Goal: Task Accomplishment & Management: Manage account settings

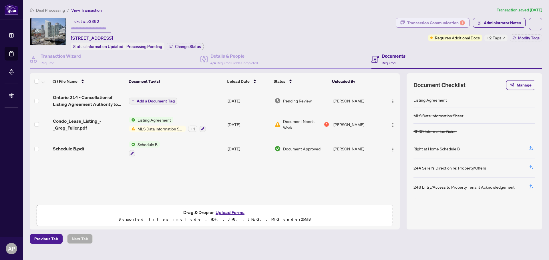
click at [444, 21] on div "Transaction Communication 1" at bounding box center [436, 22] width 58 height 9
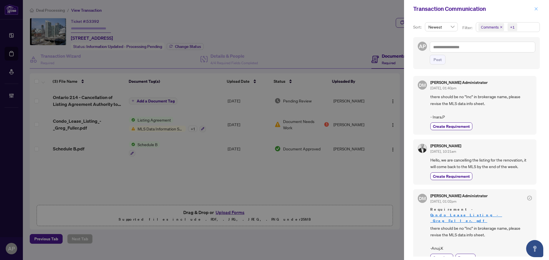
click at [537, 7] on icon "close" at bounding box center [536, 9] width 4 height 4
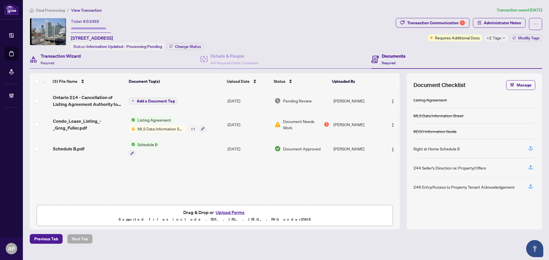
click at [92, 58] on div "Transaction Wizard Required" at bounding box center [115, 59] width 171 height 19
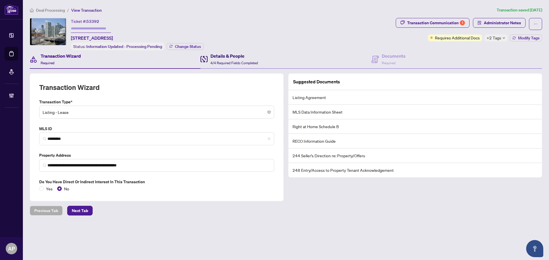
click at [238, 63] on span "4/4 Required Fields Completed" at bounding box center [233, 63] width 47 height 4
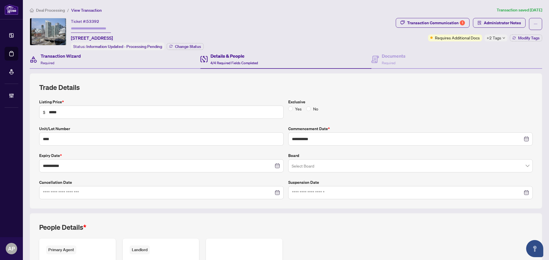
click at [97, 61] on div "Transaction Wizard Required" at bounding box center [115, 59] width 171 height 19
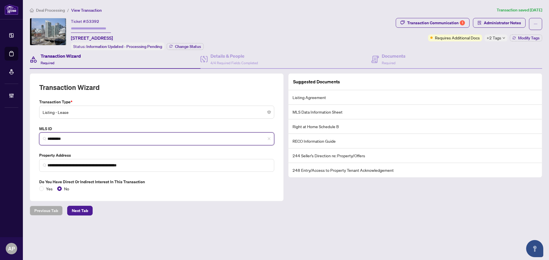
click at [59, 136] on input "*********" at bounding box center [158, 139] width 223 height 6
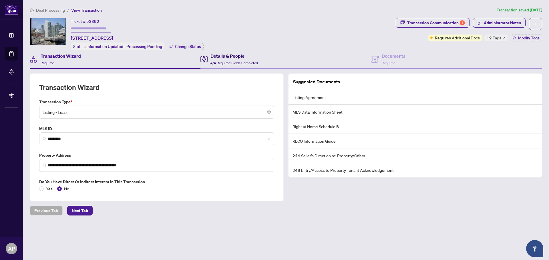
click at [246, 60] on div "Details & People 4/4 Required Fields Completed" at bounding box center [233, 59] width 47 height 13
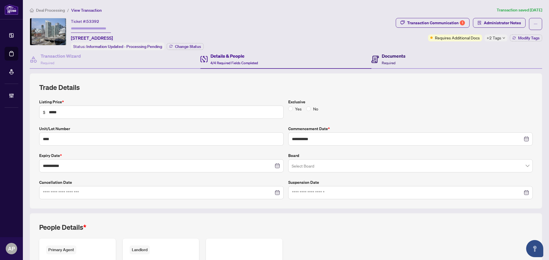
click at [387, 56] on h4 "Documents" at bounding box center [394, 56] width 24 height 7
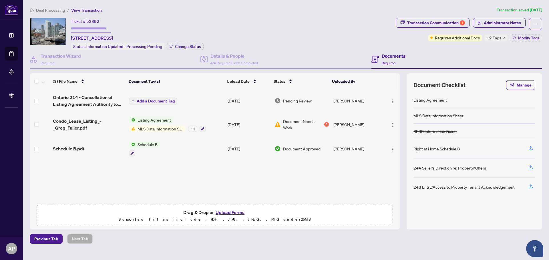
click at [230, 123] on td "Sep/16/2025" at bounding box center [248, 124] width 47 height 25
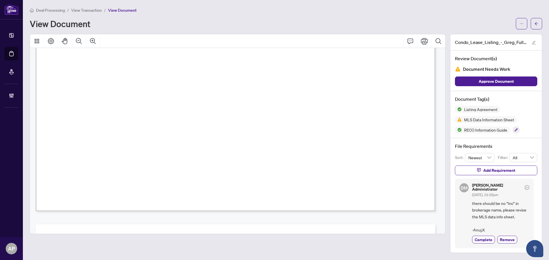
scroll to position [11822, 0]
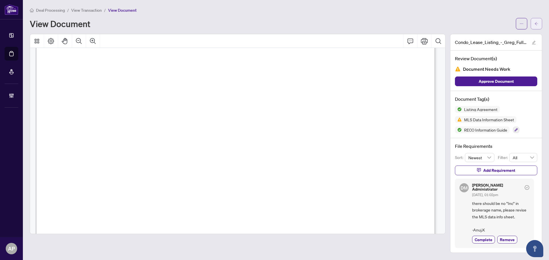
click at [537, 21] on span "button" at bounding box center [536, 23] width 4 height 9
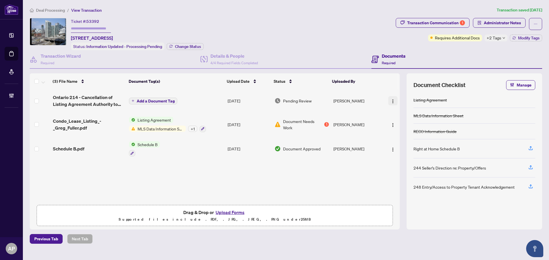
click at [390, 99] on img "button" at bounding box center [392, 101] width 5 height 5
click at [93, 101] on span "Ontario 214 - Cancellation of Listing Agreement Authority to Offer for Lease.pdf" at bounding box center [88, 101] width 71 height 14
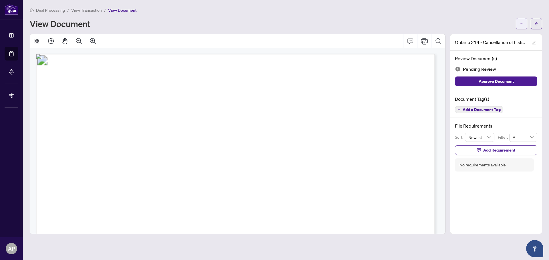
click at [522, 28] on span "button" at bounding box center [521, 23] width 4 height 9
click at [493, 33] on li "Download" at bounding box center [501, 35] width 50 height 9
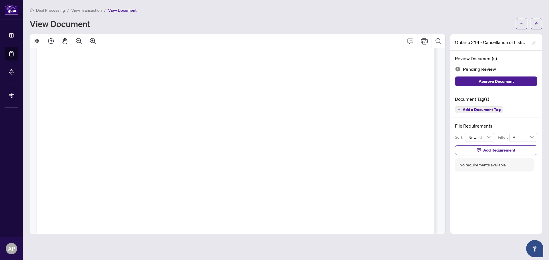
scroll to position [257, 0]
click at [535, 25] on icon "arrow-left" at bounding box center [536, 24] width 4 height 4
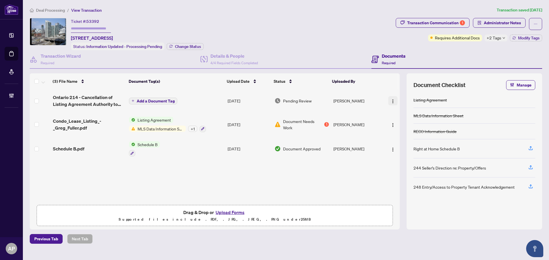
click at [390, 102] on img "button" at bounding box center [392, 101] width 5 height 5
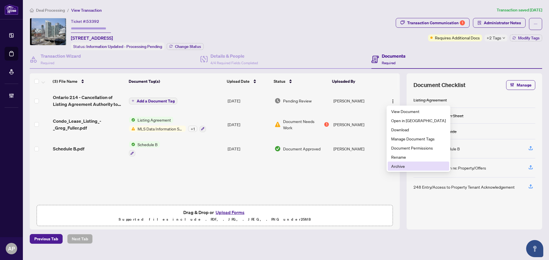
click at [408, 167] on span "Archive" at bounding box center [418, 166] width 55 height 6
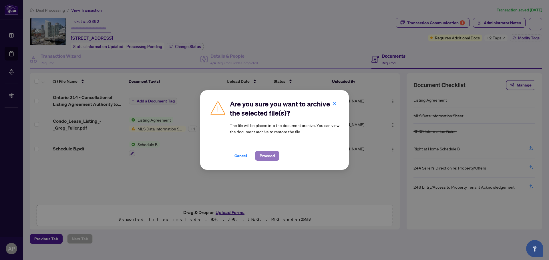
click at [267, 153] on span "Proceed" at bounding box center [267, 155] width 15 height 9
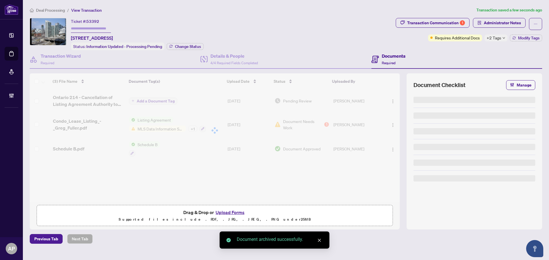
click at [435, 22] on div "Transaction Communication 1" at bounding box center [436, 22] width 58 height 9
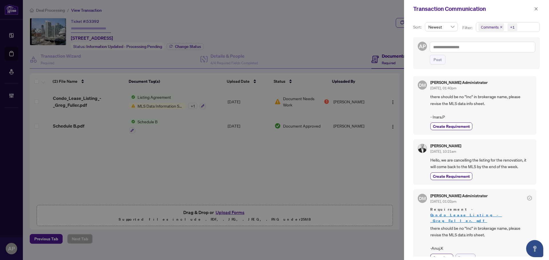
click at [464, 255] on span "Remove" at bounding box center [465, 258] width 15 height 6
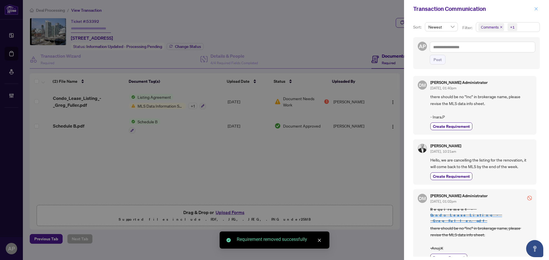
click at [533, 8] on button "button" at bounding box center [535, 8] width 7 height 7
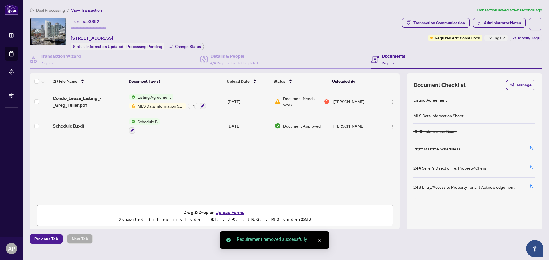
click at [225, 99] on div "(2) File Name Document Tag(s) Upload Date Status Uploaded By Condo_Lease_Listin…" at bounding box center [215, 137] width 370 height 129
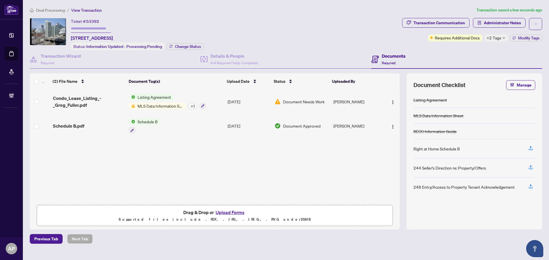
click at [231, 105] on td "[DATE]" at bounding box center [248, 101] width 47 height 25
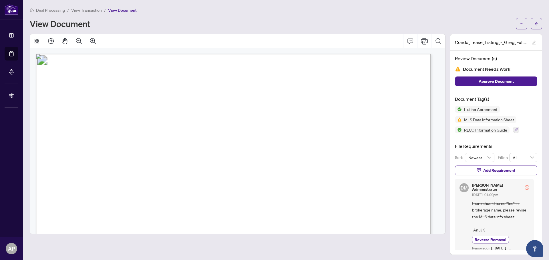
scroll to position [200, 0]
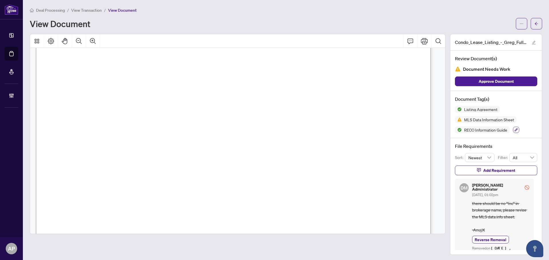
click at [514, 130] on icon "button" at bounding box center [515, 129] width 3 height 3
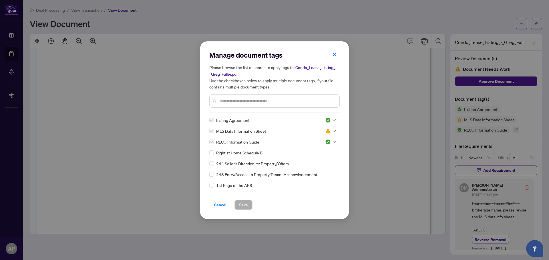
click at [333, 132] on div at bounding box center [330, 131] width 11 height 6
click at [317, 159] on div "Approved" at bounding box center [311, 159] width 37 height 6
click at [244, 202] on span "Save" at bounding box center [243, 205] width 9 height 9
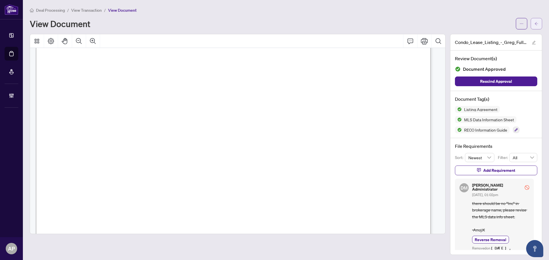
click at [535, 24] on button "button" at bounding box center [535, 23] width 11 height 11
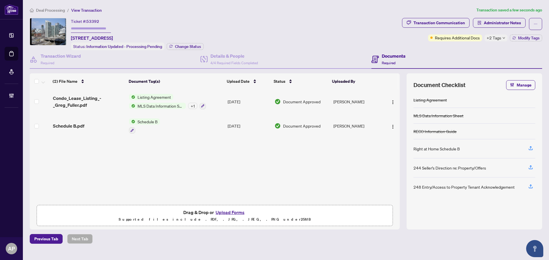
click at [500, 39] on span "+2 Tags" at bounding box center [493, 38] width 15 height 7
click at [459, 48] on div "Transaction Communication Administrator Notes Requires Additional Docs +2 Tags …" at bounding box center [472, 34] width 142 height 32
click at [515, 38] on icon "button" at bounding box center [513, 37] width 3 height 3
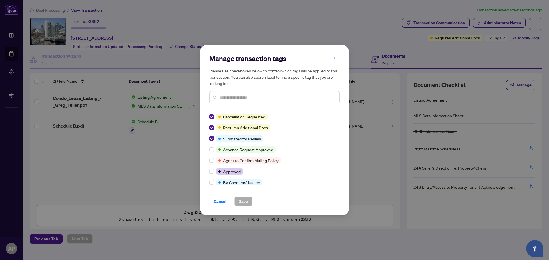
click at [214, 116] on div at bounding box center [212, 117] width 7 height 6
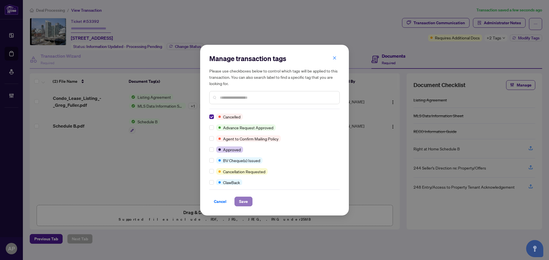
click at [244, 201] on span "Save" at bounding box center [243, 201] width 9 height 9
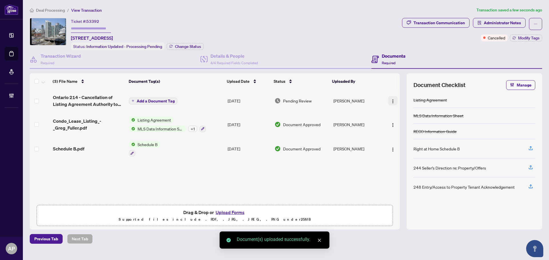
click at [392, 100] on img "button" at bounding box center [392, 101] width 5 height 5
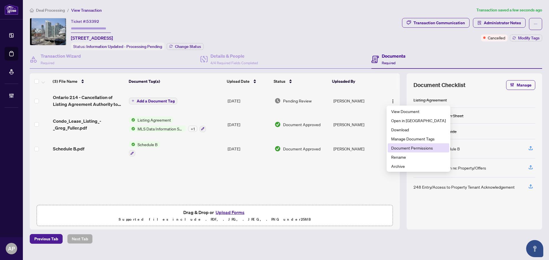
click at [406, 151] on span "Document Permissions" at bounding box center [418, 148] width 55 height 6
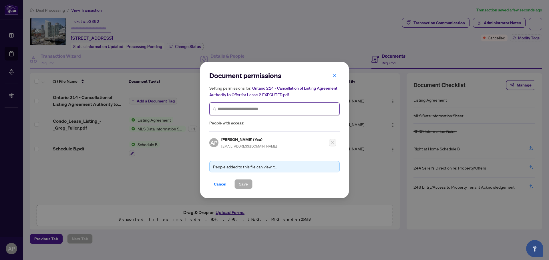
click at [251, 108] on input "search" at bounding box center [277, 109] width 118 height 6
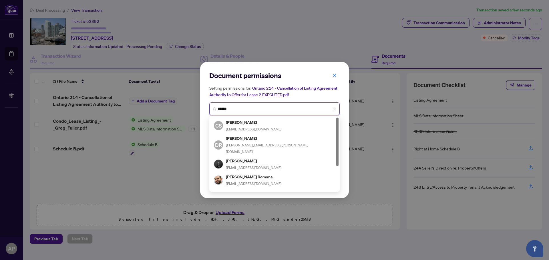
type input "*******"
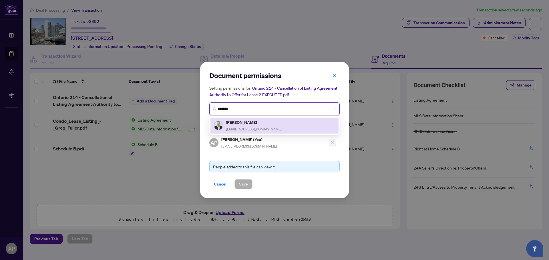
click at [278, 125] on div "Roman Monaenkov info@romanrealtor.ca" at bounding box center [274, 125] width 121 height 13
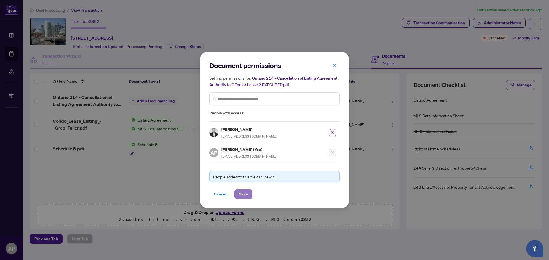
click at [244, 191] on span "Save" at bounding box center [243, 194] width 9 height 9
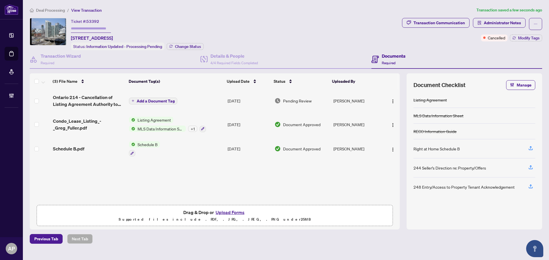
click at [164, 99] on span "Add a Document Tag" at bounding box center [156, 101] width 38 height 4
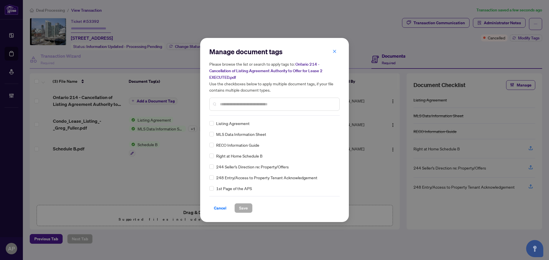
click at [264, 106] on input "text" at bounding box center [277, 104] width 115 height 6
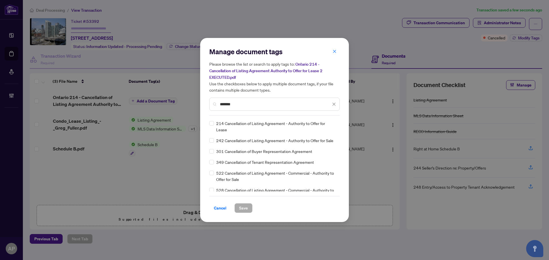
type input "*******"
click at [327, 126] on img at bounding box center [328, 127] width 6 height 6
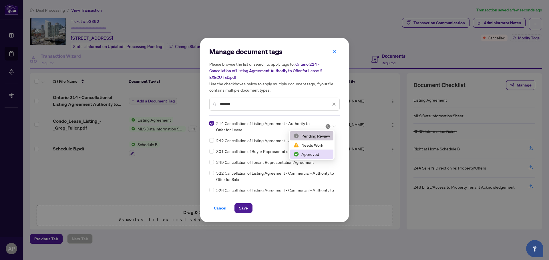
click at [317, 152] on div "Approved" at bounding box center [311, 154] width 37 height 6
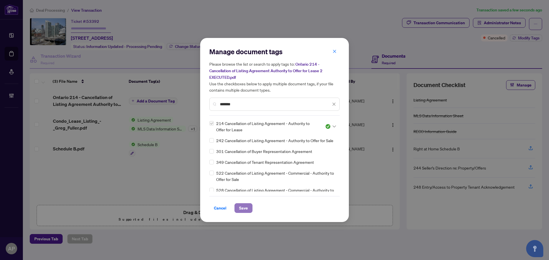
click at [249, 209] on button "Save" at bounding box center [243, 208] width 18 height 10
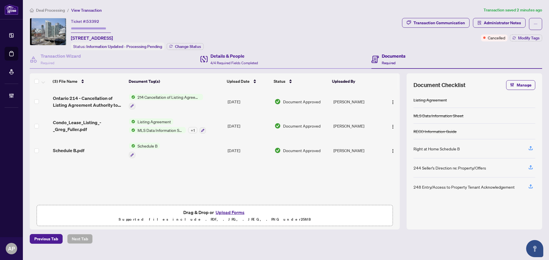
click at [242, 51] on div "Details & People 4/4 Required Fields Completed" at bounding box center [285, 59] width 171 height 19
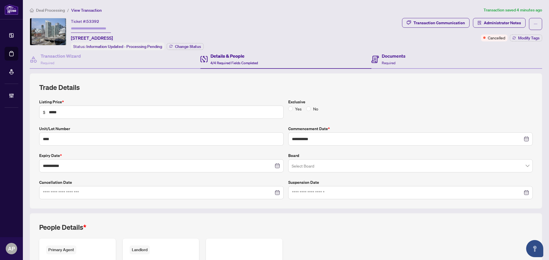
click at [404, 68] on div "Documents Required" at bounding box center [456, 59] width 171 height 19
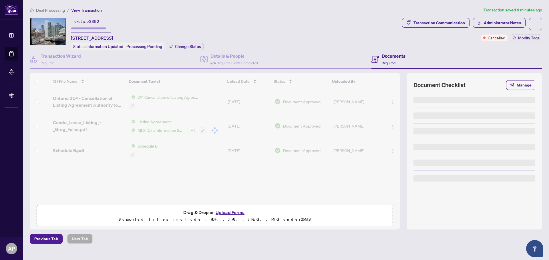
click at [404, 62] on div "Documents Required" at bounding box center [394, 59] width 24 height 13
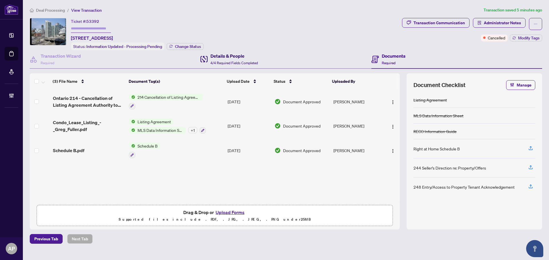
click at [256, 61] on span "4/4 Required Fields Completed" at bounding box center [233, 63] width 47 height 4
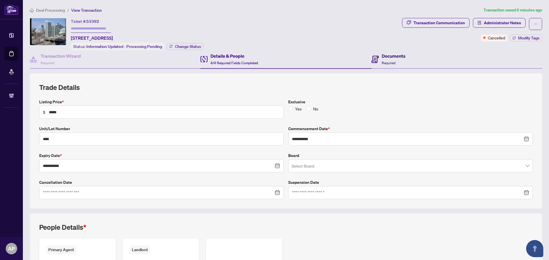
click at [398, 61] on div "Documents Required" at bounding box center [394, 59] width 24 height 13
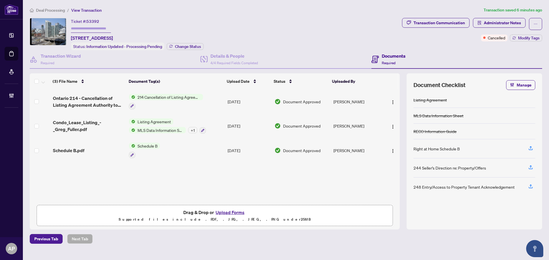
click at [223, 103] on td "214 Cancellation of Listing Agreement - Authority to Offer for Lease" at bounding box center [176, 101] width 99 height 25
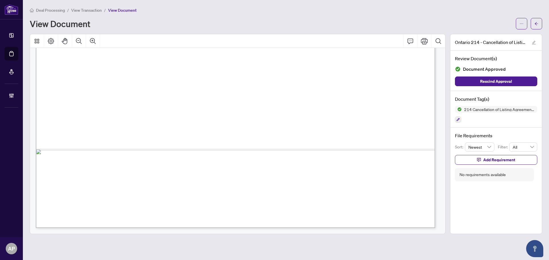
scroll to position [171, 0]
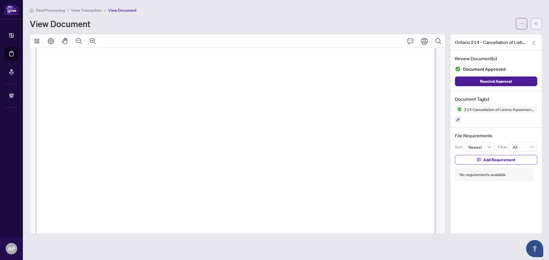
click at [538, 20] on span "button" at bounding box center [536, 23] width 4 height 9
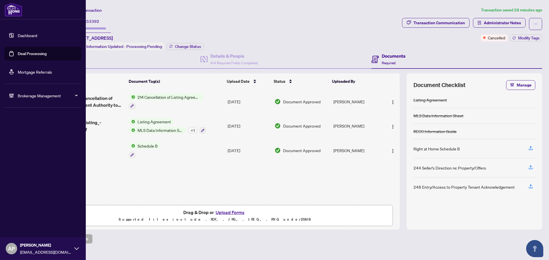
click at [18, 53] on link "Deal Processing" at bounding box center [32, 53] width 29 height 5
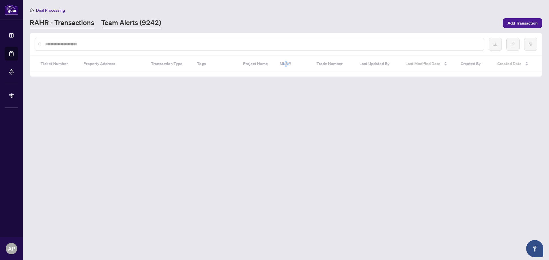
click at [136, 20] on link "Team Alerts (9242)" at bounding box center [131, 23] width 60 height 10
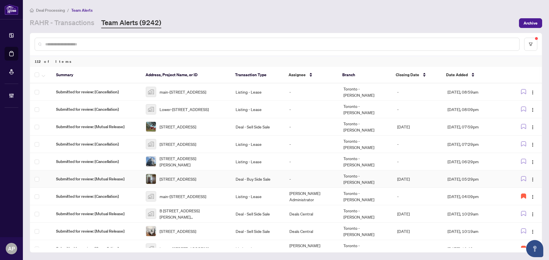
click at [231, 180] on td "Deal - Buy Side Sale" at bounding box center [258, 179] width 54 height 17
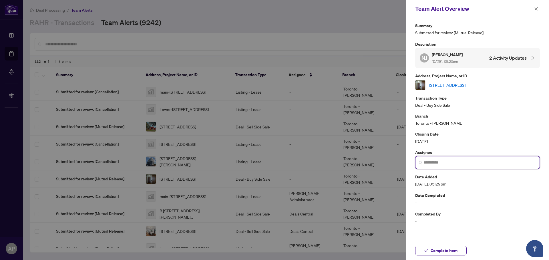
click at [460, 164] on input "search" at bounding box center [479, 163] width 113 height 6
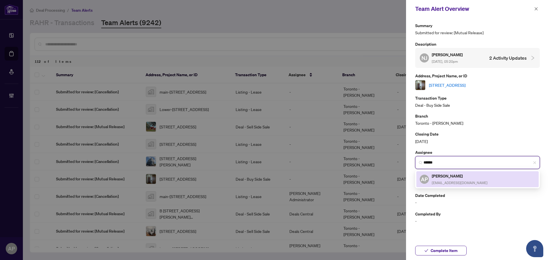
click at [460, 181] on span "[EMAIL_ADDRESS][DOMAIN_NAME]" at bounding box center [460, 183] width 56 height 4
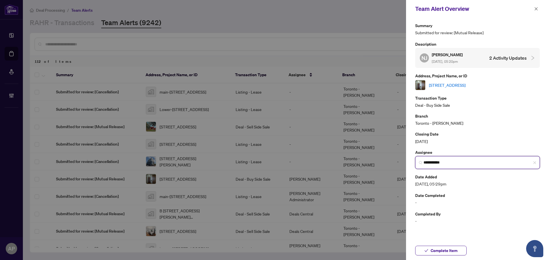
type input "**********"
click at [465, 86] on link "1401-301 Prudential Dr, Toronto, Ontario M1P 4V3, Canada" at bounding box center [447, 85] width 37 height 6
click at [535, 4] on div "Team Alert Overview" at bounding box center [477, 9] width 143 height 18
click at [537, 7] on icon "close" at bounding box center [536, 9] width 4 height 4
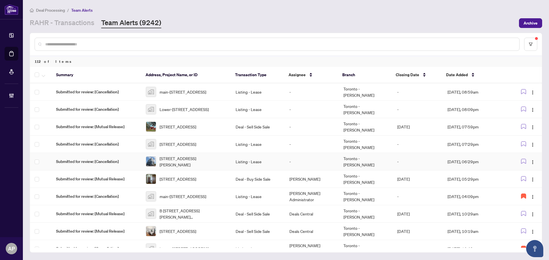
click at [246, 164] on td "Listing - Lease" at bounding box center [258, 161] width 54 height 17
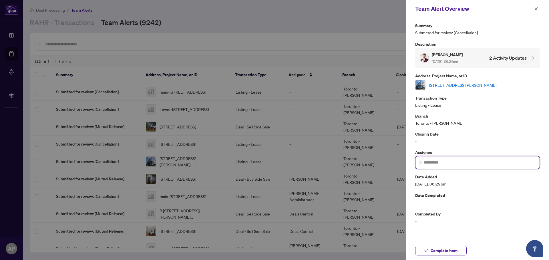
click at [464, 162] on input "search" at bounding box center [479, 163] width 113 height 6
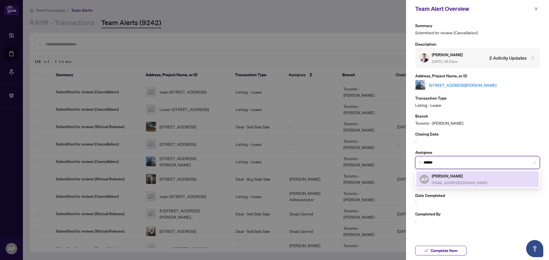
click at [462, 177] on h5 "[PERSON_NAME]" at bounding box center [460, 176] width 56 height 7
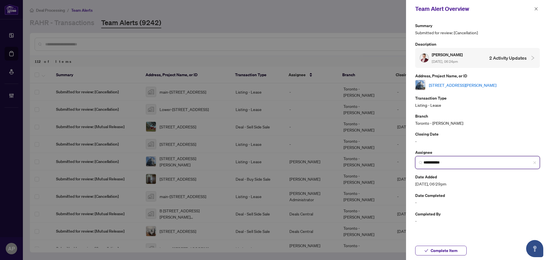
type input "**********"
click at [469, 82] on link "404-7 Fairbank Ave, Toronto, Ontario M6E 3Y5, Canada" at bounding box center [462, 85] width 67 height 6
click at [535, 8] on icon "close" at bounding box center [535, 8] width 3 height 3
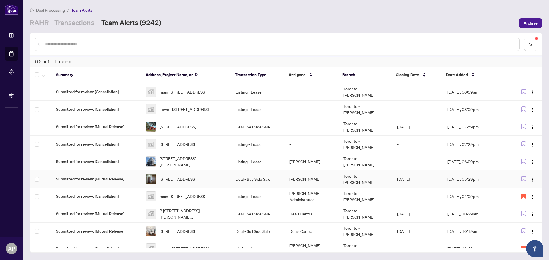
click at [285, 178] on td "[PERSON_NAME]" at bounding box center [312, 179] width 54 height 17
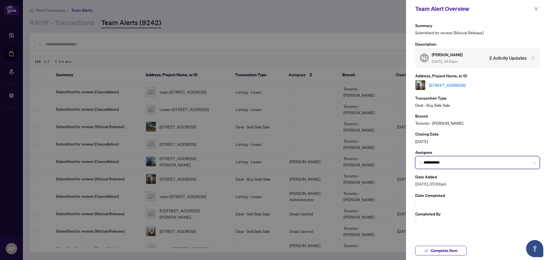
click at [437, 163] on input "**********" at bounding box center [479, 163] width 113 height 6
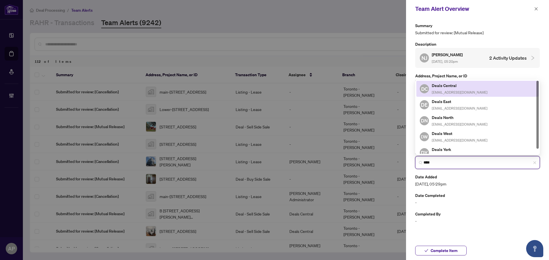
click at [480, 92] on span "deals-tor@rightathomerealty.com" at bounding box center [460, 92] width 56 height 4
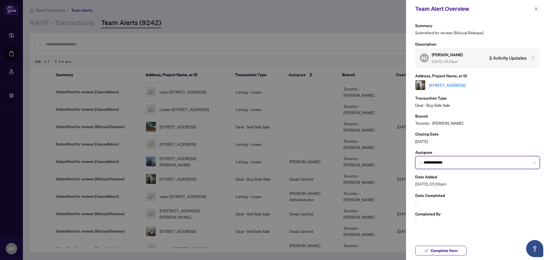
type input "**********"
click at [536, 10] on icon "close" at bounding box center [536, 9] width 4 height 4
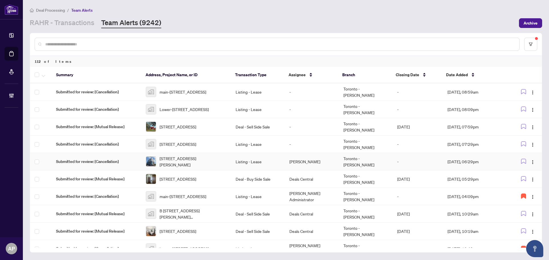
click at [274, 160] on td "Listing - Lease" at bounding box center [258, 161] width 54 height 17
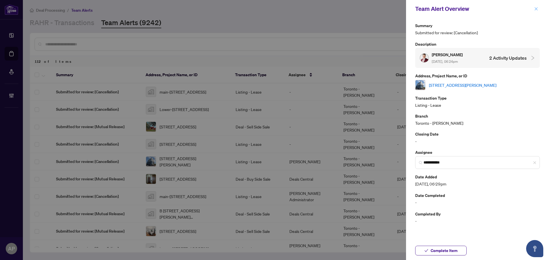
click at [537, 11] on span "button" at bounding box center [536, 8] width 4 height 9
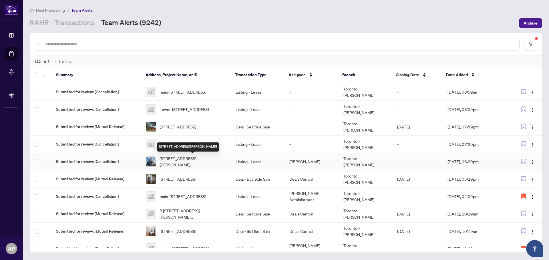
click at [209, 163] on span "404-7 Fairbank Ave, Toronto, Ontario M6E 3Y5, Canada" at bounding box center [192, 161] width 67 height 13
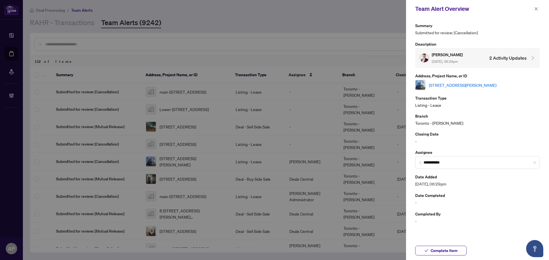
click at [444, 85] on link "404-7 Fairbank Ave, Toronto, Ontario M6E 3Y5, Canada" at bounding box center [462, 85] width 67 height 6
drag, startPoint x: 537, startPoint y: 7, endPoint x: 534, endPoint y: 7, distance: 3.1
click at [537, 7] on span "button" at bounding box center [536, 8] width 4 height 9
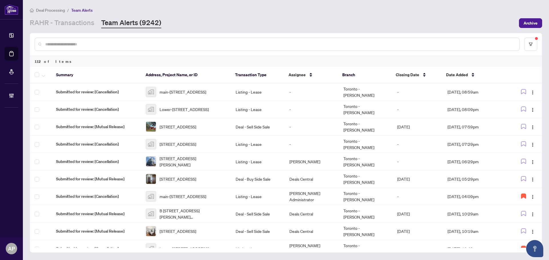
click at [97, 43] on input "text" at bounding box center [279, 44] width 469 height 6
click at [80, 25] on link "RAHR - Transactions" at bounding box center [62, 23] width 65 height 10
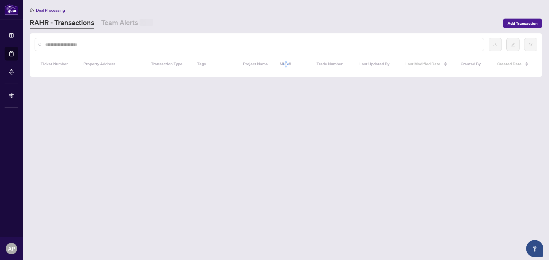
click at [93, 47] on input "text" at bounding box center [262, 44] width 434 height 6
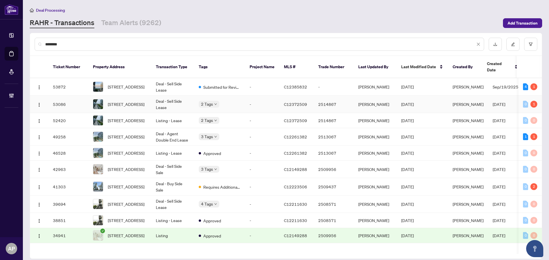
type input "********"
click at [182, 99] on td "Deal - Sell Side Lease" at bounding box center [172, 104] width 43 height 17
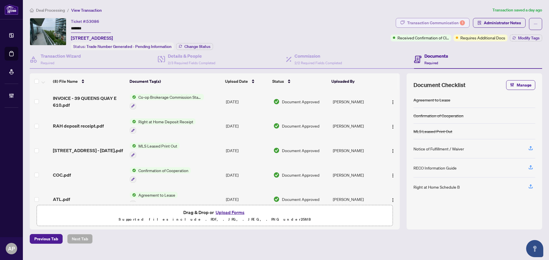
click at [456, 22] on div "Transaction Communication 1" at bounding box center [436, 22] width 58 height 9
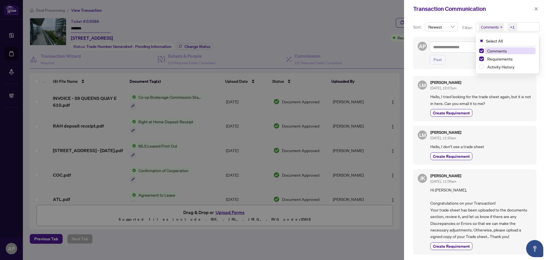
click at [502, 27] on span "Comments" at bounding box center [491, 27] width 26 height 8
click at [500, 27] on icon "close" at bounding box center [501, 27] width 3 height 3
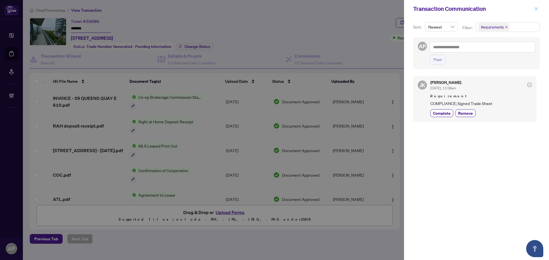
click at [538, 12] on button "button" at bounding box center [535, 8] width 7 height 7
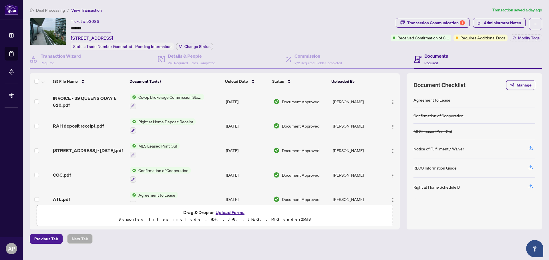
click at [505, 17] on div "Deal Processing / View Transaction Transaction saved a day ago Ticket #: 53086 …" at bounding box center [285, 125] width 517 height 237
click at [505, 21] on span "Administrator Notes" at bounding box center [502, 22] width 37 height 9
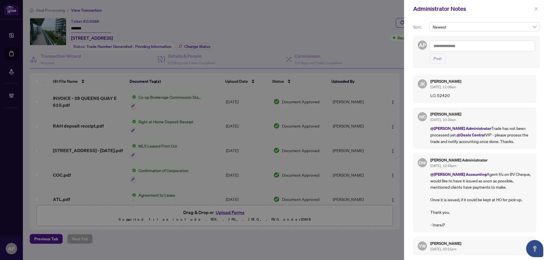
click at [538, 10] on icon "close" at bounding box center [536, 9] width 4 height 4
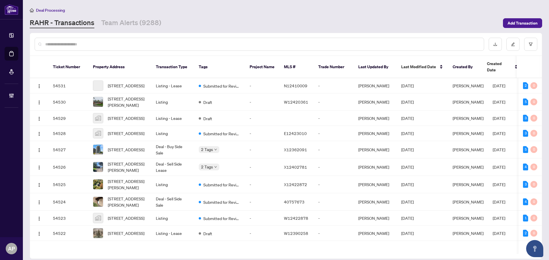
click at [120, 42] on input "text" at bounding box center [262, 44] width 434 height 6
click at [120, 45] on input "text" at bounding box center [262, 44] width 434 height 6
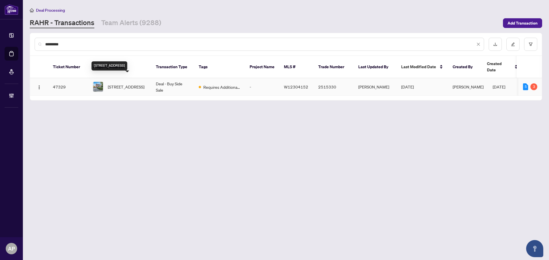
type input "*********"
click at [144, 84] on span "174 Delta St, Toronto, Ontario M8W 4E5, Canada" at bounding box center [126, 87] width 37 height 6
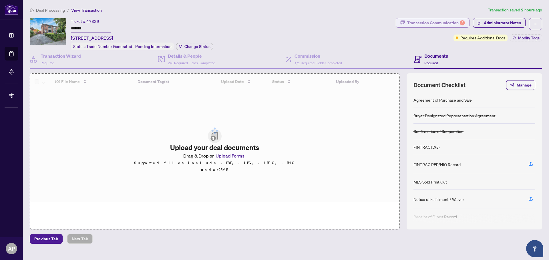
click at [450, 21] on div "Transaction Communication 3" at bounding box center [436, 22] width 58 height 9
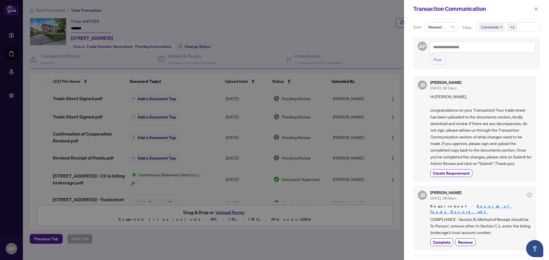
click at [500, 27] on icon "close" at bounding box center [501, 27] width 3 height 3
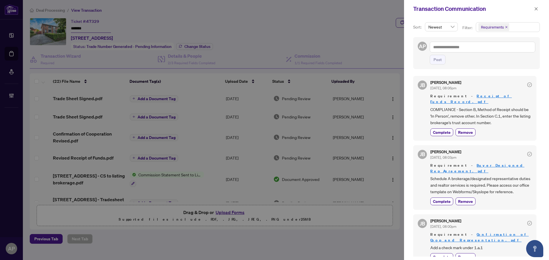
scroll to position [1, 0]
click at [538, 6] on button "button" at bounding box center [535, 8] width 7 height 7
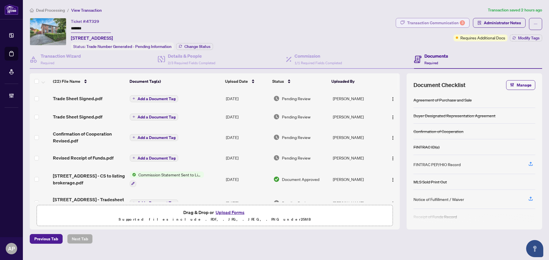
click at [460, 24] on div "Transaction Communication 3" at bounding box center [436, 22] width 58 height 9
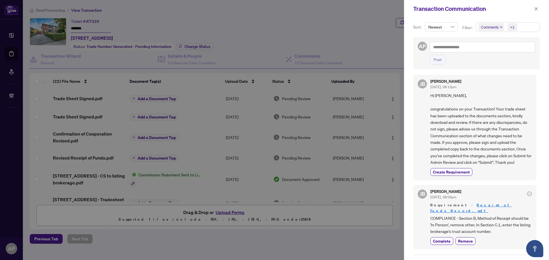
click at [500, 26] on icon "close" at bounding box center [501, 27] width 3 height 3
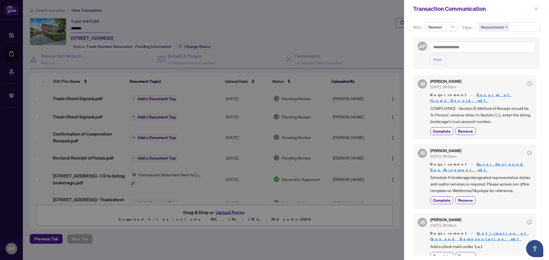
click at [537, 8] on icon "close" at bounding box center [535, 8] width 3 height 3
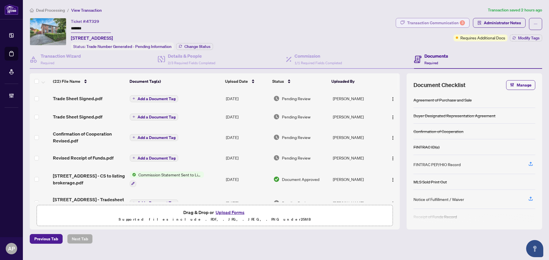
click at [430, 22] on div "Transaction Communication 3" at bounding box center [436, 22] width 58 height 9
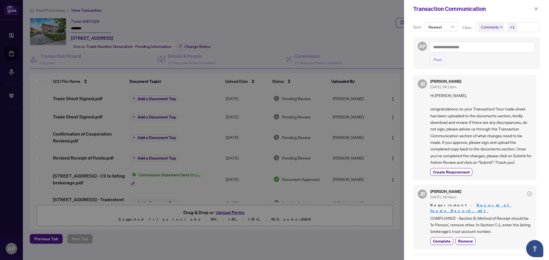
click at [500, 27] on icon "close" at bounding box center [501, 27] width 3 height 3
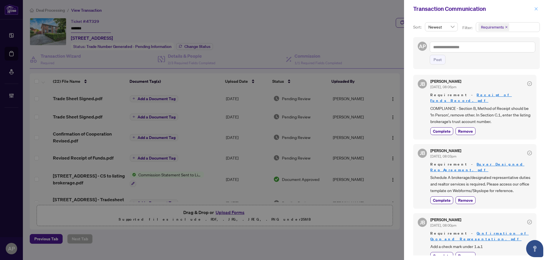
click at [536, 7] on icon "close" at bounding box center [536, 9] width 4 height 4
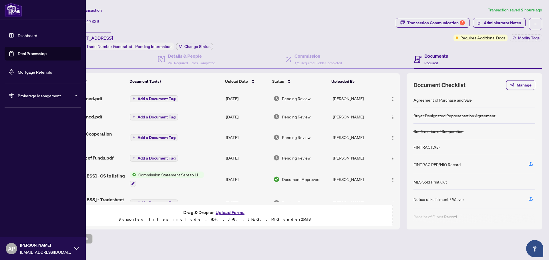
click at [18, 52] on link "Deal Processing" at bounding box center [32, 53] width 29 height 5
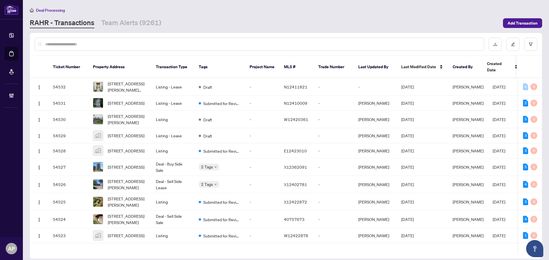
click at [165, 45] on input "text" at bounding box center [262, 44] width 434 height 6
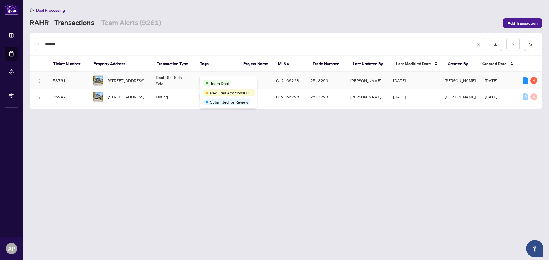
type input "*******"
click at [178, 79] on td "Deal - Sell Side Sale" at bounding box center [172, 80] width 43 height 17
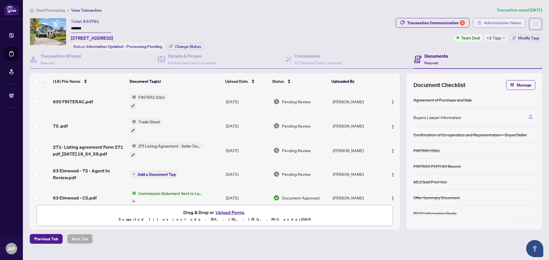
click at [490, 24] on span "Administrator Notes" at bounding box center [502, 22] width 37 height 9
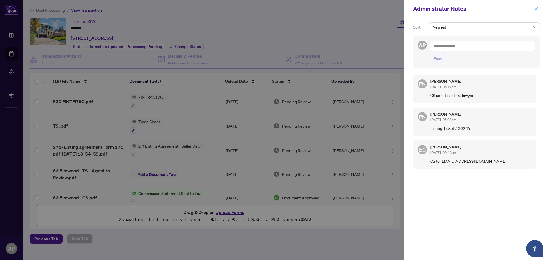
click at [539, 9] on button "button" at bounding box center [535, 8] width 7 height 7
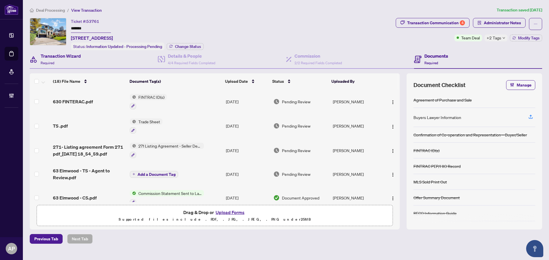
click at [92, 58] on div "Transaction Wizard Required" at bounding box center [94, 59] width 128 height 19
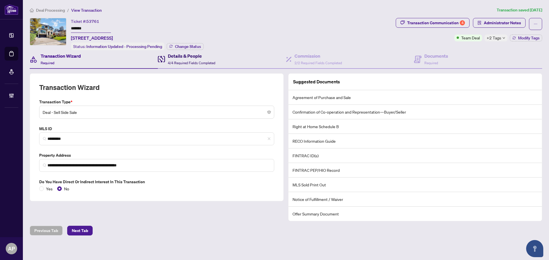
drag, startPoint x: 188, startPoint y: 61, endPoint x: 237, endPoint y: 58, distance: 49.3
click at [189, 61] on span "4/4 Required Fields Completed" at bounding box center [191, 63] width 47 height 4
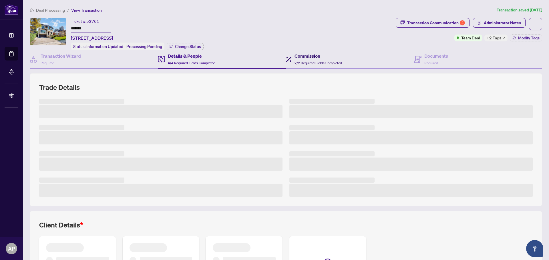
click at [308, 61] on span "2/2 Required Fields Completed" at bounding box center [317, 63] width 47 height 4
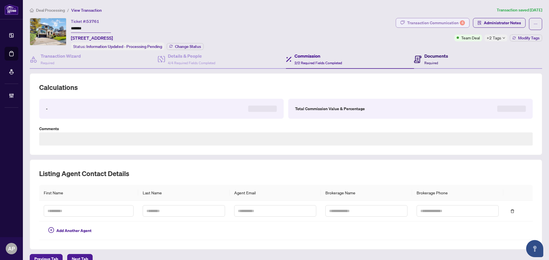
click at [437, 58] on h4 "Documents" at bounding box center [436, 56] width 24 height 7
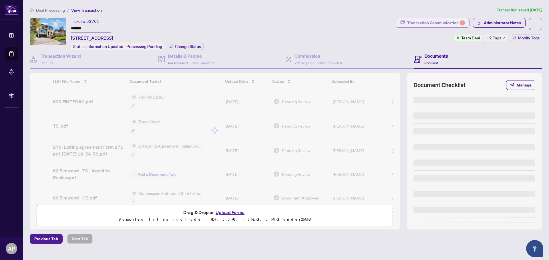
click at [436, 23] on div "Transaction Communication 4" at bounding box center [436, 22] width 58 height 9
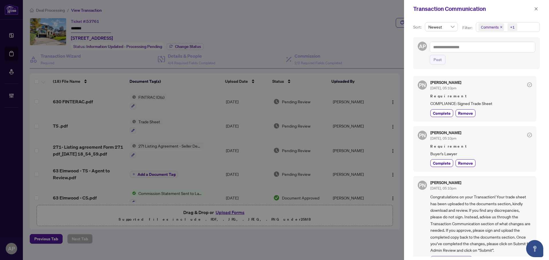
click at [500, 27] on icon "close" at bounding box center [501, 27] width 2 height 2
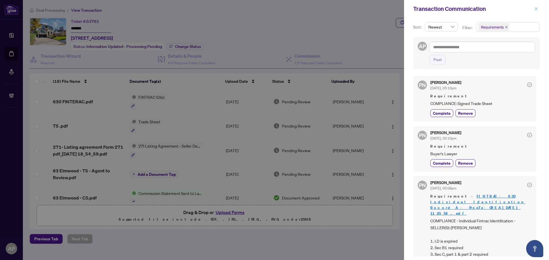
click at [537, 9] on icon "close" at bounding box center [536, 9] width 4 height 4
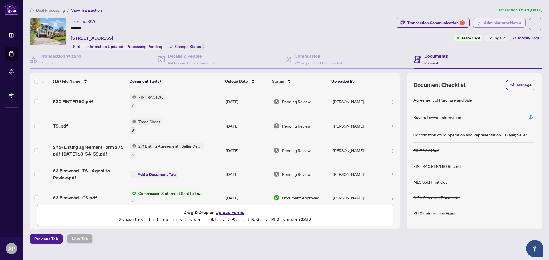
click at [492, 22] on span "Administrator Notes" at bounding box center [502, 22] width 37 height 9
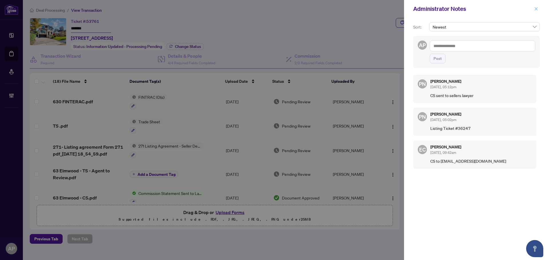
click at [536, 8] on icon "close" at bounding box center [536, 9] width 4 height 4
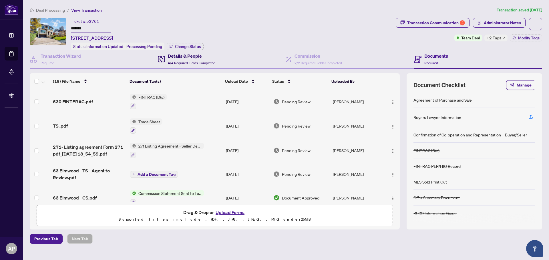
click at [206, 57] on h4 "Details & People" at bounding box center [191, 56] width 47 height 7
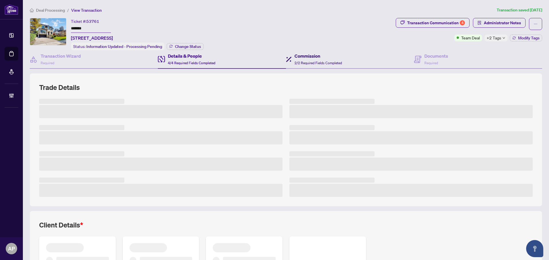
click at [298, 59] on div "Commission 2/2 Required Fields Completed" at bounding box center [317, 59] width 47 height 13
type textarea "**********"
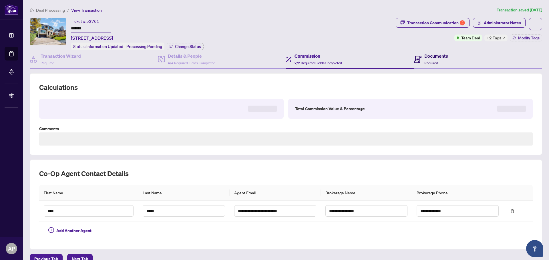
click at [432, 57] on h4 "Documents" at bounding box center [436, 56] width 24 height 7
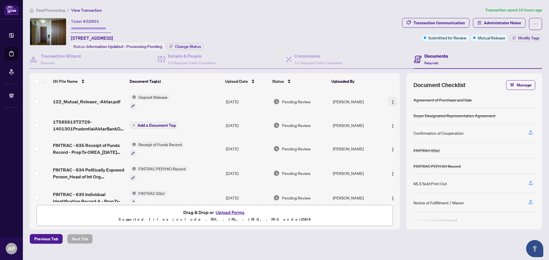
click at [391, 100] on img "button" at bounding box center [392, 102] width 5 height 5
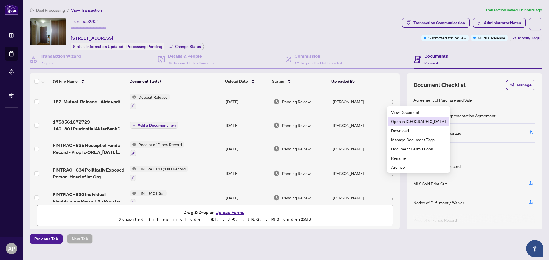
click at [408, 123] on span "Open in New Tab" at bounding box center [418, 121] width 55 height 6
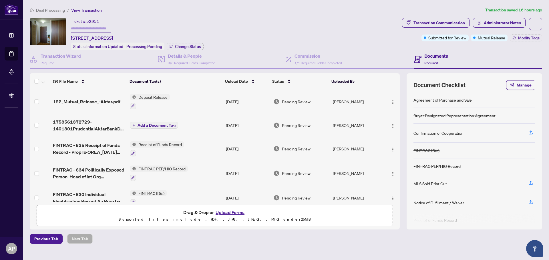
click at [212, 125] on td "Add a Document Tag" at bounding box center [175, 125] width 96 height 23
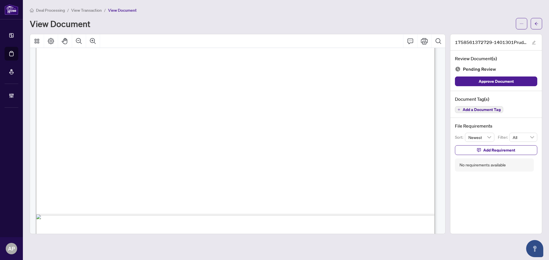
scroll to position [314, 0]
click at [538, 22] on icon "arrow-left" at bounding box center [536, 24] width 4 height 4
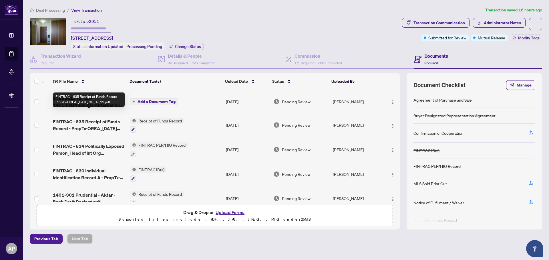
scroll to position [57, 0]
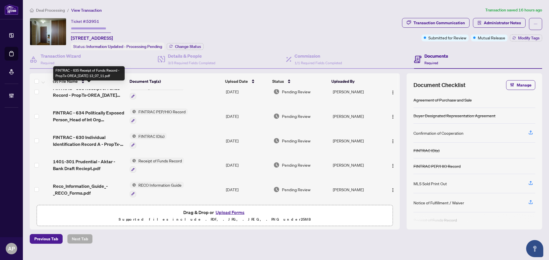
click at [115, 90] on span "FINTRAC - 635 Receipt of Funds Record - PropTx-OREA_2025-09-22 13_07_11.pdf" at bounding box center [89, 92] width 72 height 14
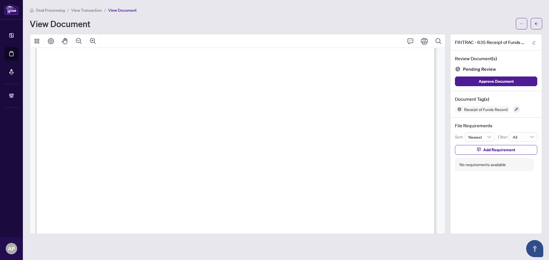
scroll to position [1858, 0]
click at [536, 24] on icon "arrow-left" at bounding box center [536, 24] width 4 height 4
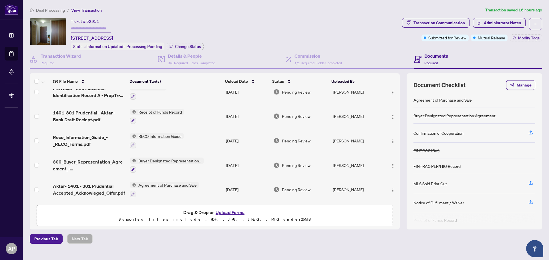
scroll to position [107, 0]
click at [216, 161] on td "Buyer Designated Representation Agreement" at bounding box center [175, 165] width 96 height 25
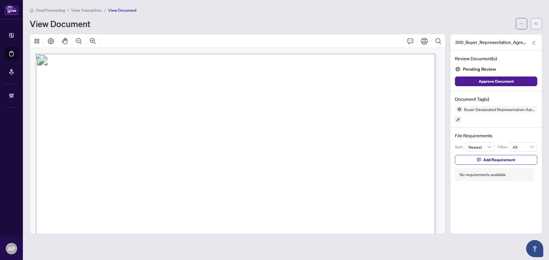
click at [535, 22] on icon "arrow-left" at bounding box center [536, 24] width 4 height 4
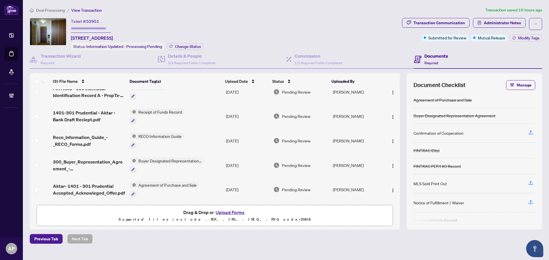
scroll to position [107, 0]
click at [222, 186] on td "Agreement of Purchase and Sale" at bounding box center [175, 189] width 96 height 25
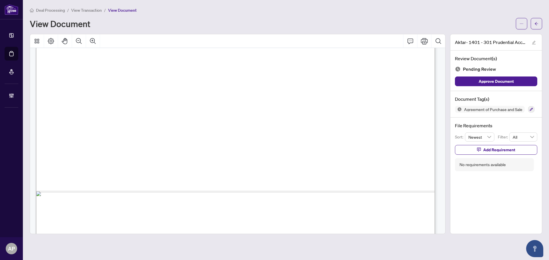
scroll to position [4580, 0]
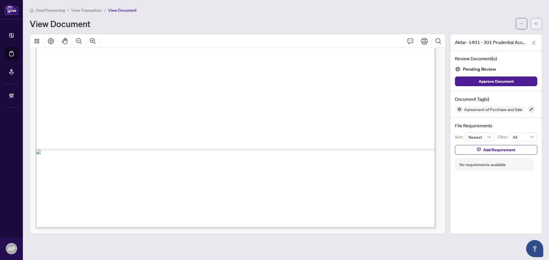
click at [539, 22] on button "button" at bounding box center [535, 23] width 11 height 11
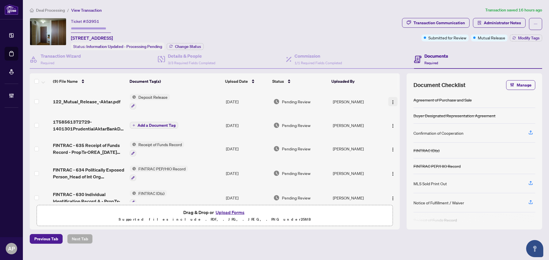
click at [390, 99] on span "button" at bounding box center [392, 102] width 5 height 6
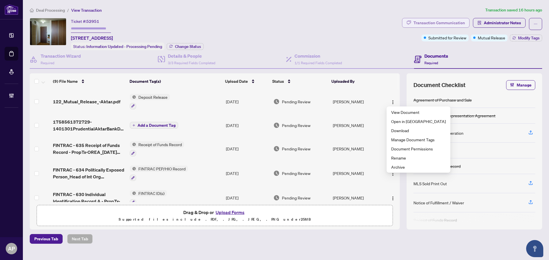
click at [455, 23] on div "Transaction Communication" at bounding box center [438, 22] width 51 height 9
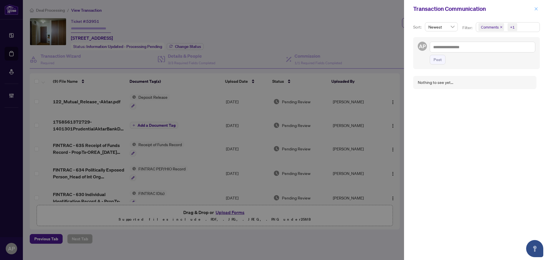
click at [537, 6] on span "button" at bounding box center [536, 8] width 4 height 9
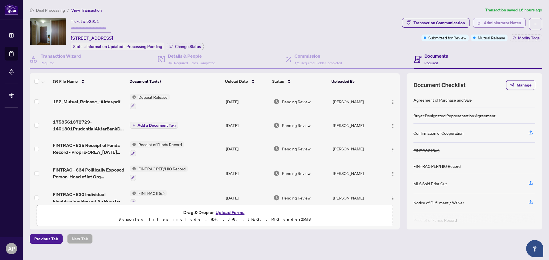
click at [480, 22] on icon "solution" at bounding box center [479, 23] width 3 height 4
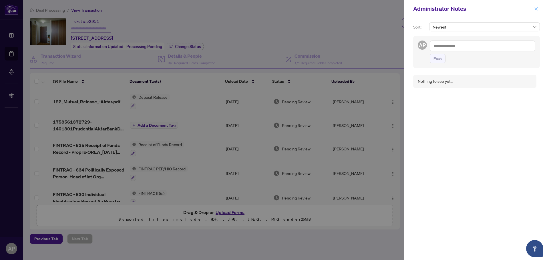
click at [535, 7] on icon "close" at bounding box center [536, 9] width 4 height 4
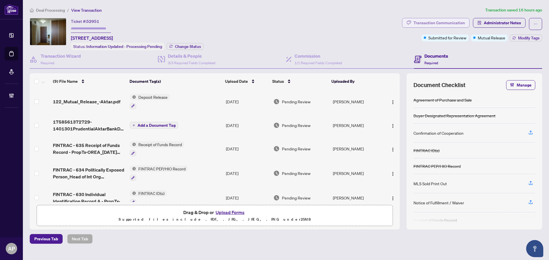
click at [464, 21] on div "Transaction Communication" at bounding box center [438, 22] width 51 height 9
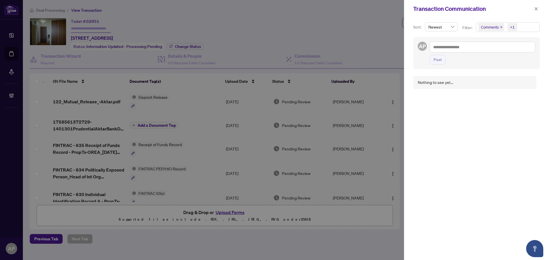
click at [502, 26] on icon "close" at bounding box center [501, 27] width 3 height 3
click at [506, 27] on icon "close" at bounding box center [506, 27] width 2 height 2
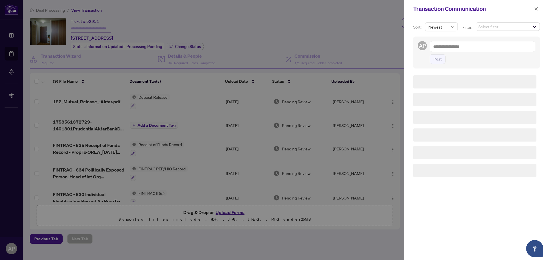
click at [506, 27] on span "Select filter" at bounding box center [507, 27] width 63 height 8
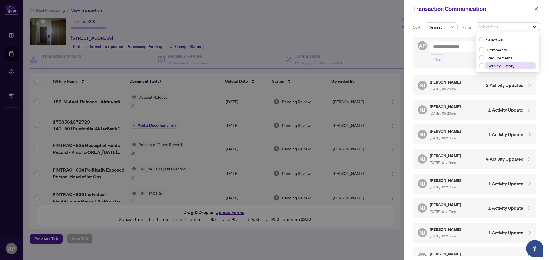
click at [505, 64] on span "Activity History" at bounding box center [500, 65] width 27 height 5
click at [437, 84] on h5 "Nassir Jaan" at bounding box center [446, 82] width 32 height 7
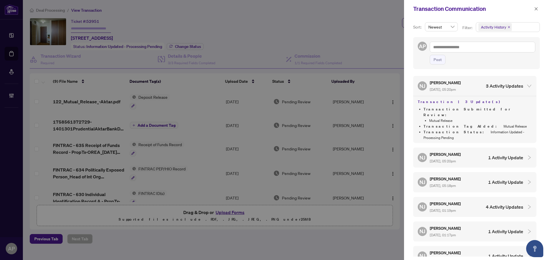
click at [475, 85] on div "NJ Nassir Jaan Sep/23/2025, 05:20pm 3 Activity Updates" at bounding box center [470, 85] width 105 height 13
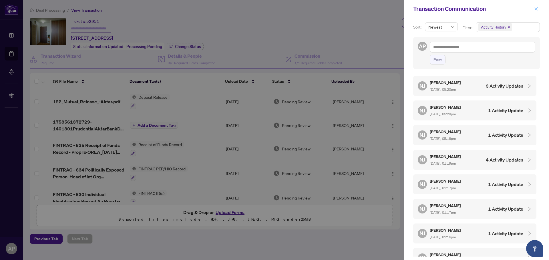
click at [535, 9] on icon "close" at bounding box center [536, 9] width 4 height 4
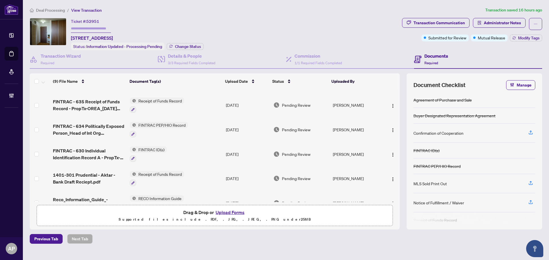
scroll to position [107, 0]
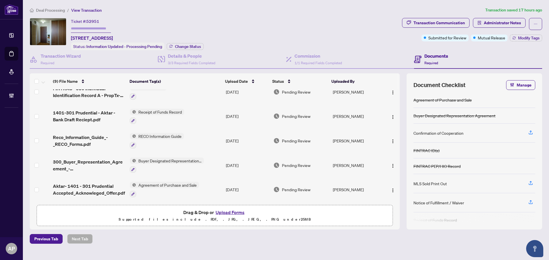
click at [218, 19] on div "Ticket #: 52951 1401-301 Prudential Dr, Toronto, Ontario M1P 4V3, Canada Status…" at bounding box center [215, 34] width 370 height 32
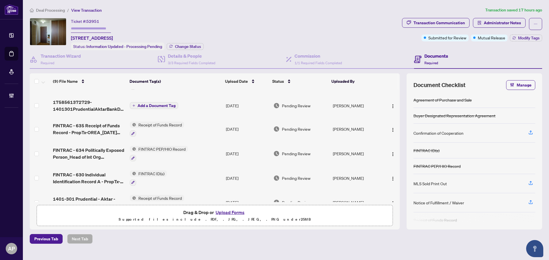
scroll to position [0, 0]
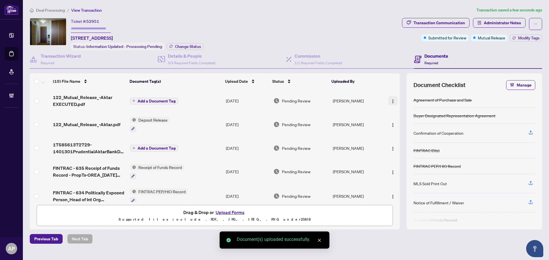
click at [392, 99] on img "button" at bounding box center [392, 101] width 5 height 5
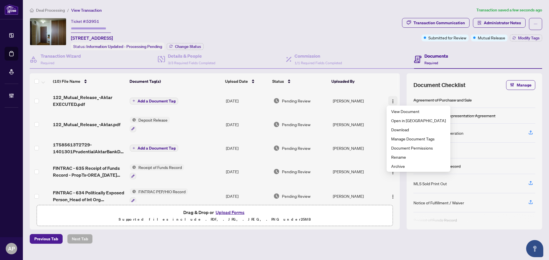
click at [390, 99] on img "button" at bounding box center [392, 101] width 5 height 5
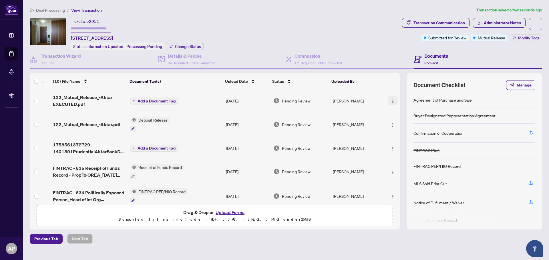
click at [392, 102] on img "button" at bounding box center [392, 101] width 5 height 5
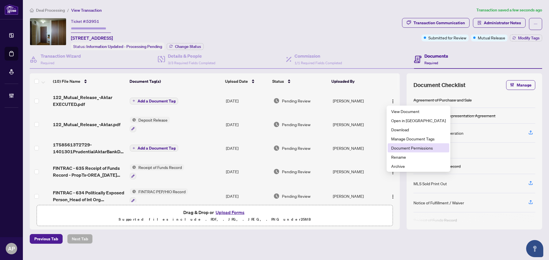
click at [406, 147] on span "Document Permissions" at bounding box center [418, 148] width 55 height 6
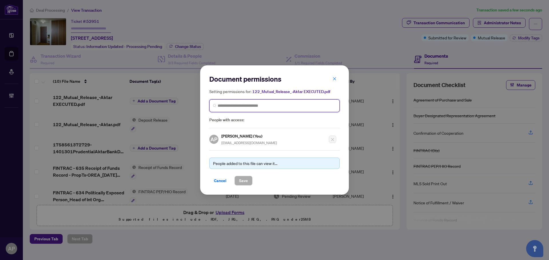
click at [283, 106] on input "search" at bounding box center [277, 106] width 118 height 6
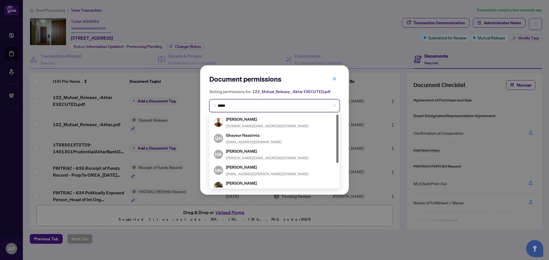
type input "******"
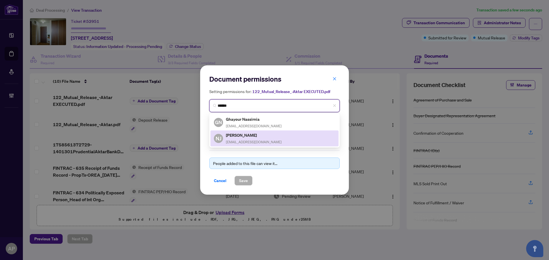
click at [264, 139] on div "NJ Nassir Jaan nassirjaan@gmail.com" at bounding box center [274, 138] width 121 height 13
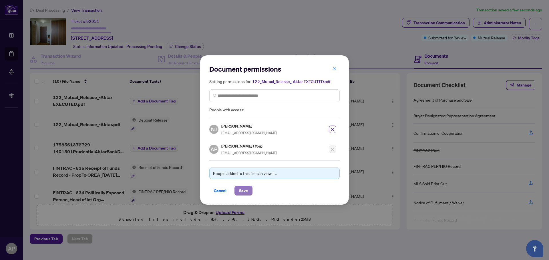
click at [250, 189] on button "Save" at bounding box center [243, 191] width 18 height 10
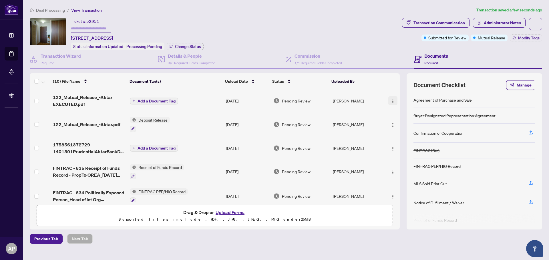
click at [391, 101] on img "button" at bounding box center [392, 101] width 5 height 5
click at [211, 101] on td "Add a Document Tag" at bounding box center [175, 100] width 96 height 23
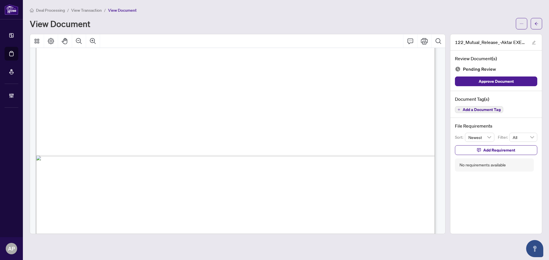
scroll to position [342, 0]
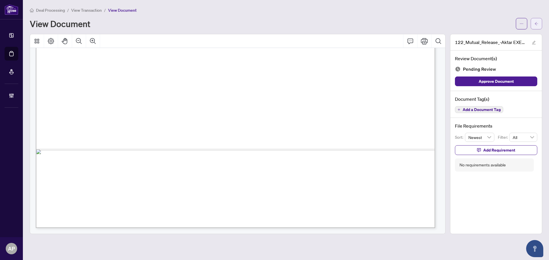
click at [537, 21] on span "button" at bounding box center [536, 23] width 4 height 9
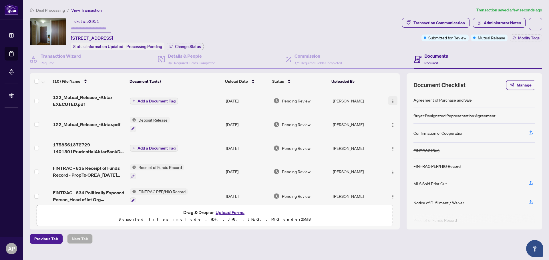
click at [392, 98] on span "button" at bounding box center [392, 101] width 5 height 6
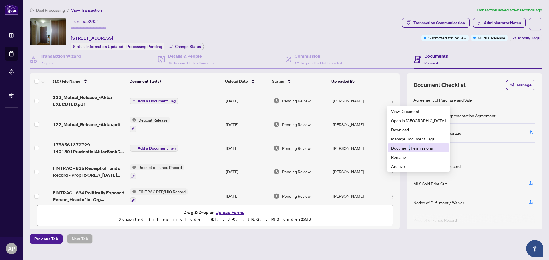
click at [409, 151] on span "Document Permissions" at bounding box center [418, 148] width 55 height 6
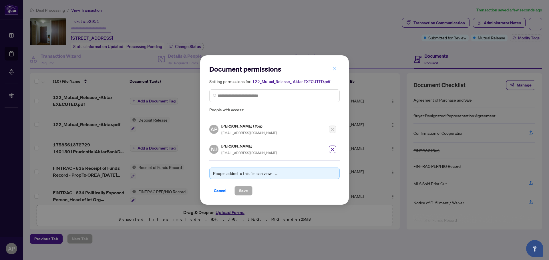
click at [336, 71] on icon "close" at bounding box center [334, 69] width 4 height 4
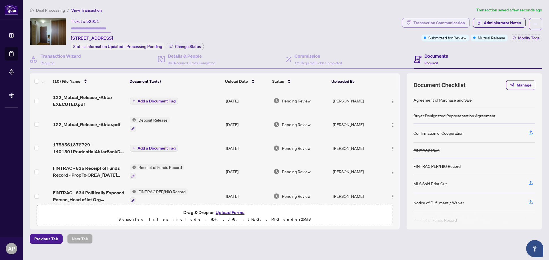
click at [455, 19] on div "Transaction Communication" at bounding box center [438, 22] width 51 height 9
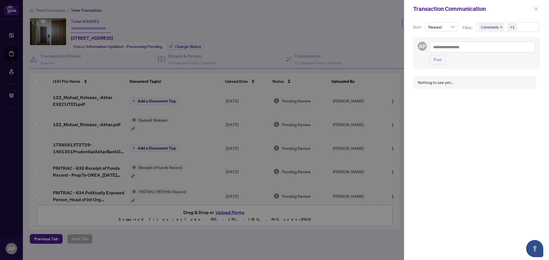
click at [536, 11] on icon "close" at bounding box center [536, 9] width 4 height 4
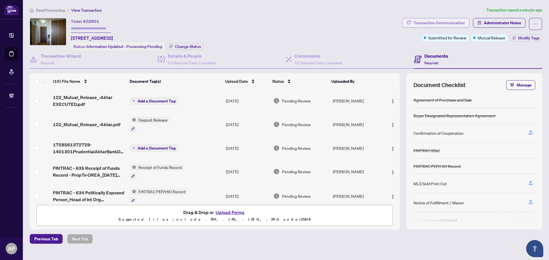
click at [437, 23] on div "Transaction Communication" at bounding box center [438, 22] width 51 height 9
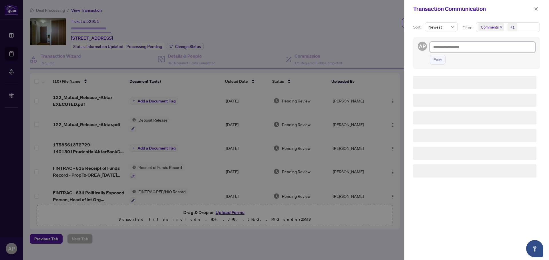
click at [452, 45] on textarea at bounding box center [482, 47] width 105 height 11
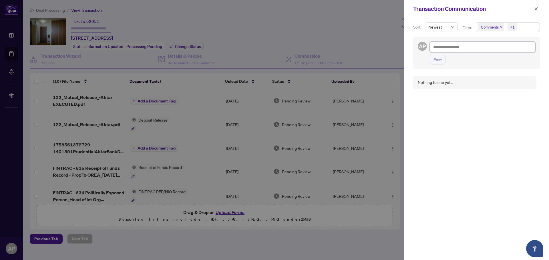
paste textarea "**********"
type textarea "**********"
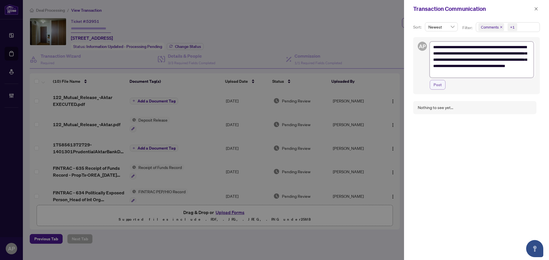
type textarea "**********"
click at [442, 83] on button "Post" at bounding box center [438, 85] width 16 height 10
type textarea "**********"
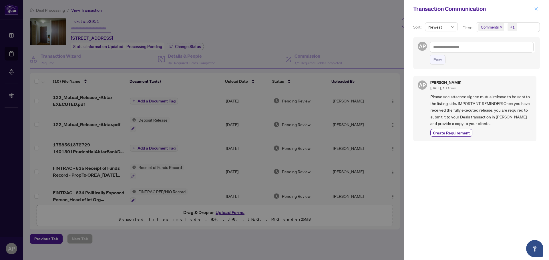
click at [538, 8] on button "button" at bounding box center [535, 8] width 7 height 7
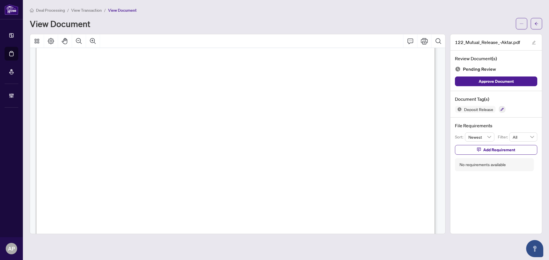
scroll to position [56, 0]
click at [522, 27] on span "button" at bounding box center [521, 23] width 4 height 9
click at [498, 39] on span "Download" at bounding box center [500, 36] width 43 height 6
click at [537, 27] on span "button" at bounding box center [536, 23] width 4 height 9
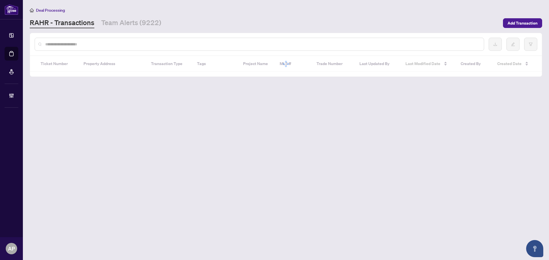
click at [118, 45] on input "text" at bounding box center [262, 44] width 434 height 6
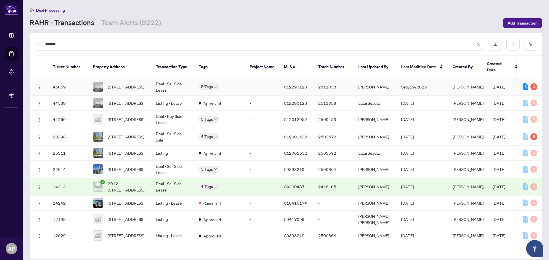
type input "*******"
click at [182, 80] on td "Deal - Sell Side Lease" at bounding box center [172, 86] width 43 height 17
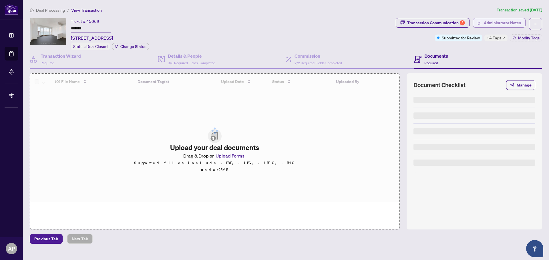
click at [489, 24] on span "Administrator Notes" at bounding box center [502, 22] width 37 height 9
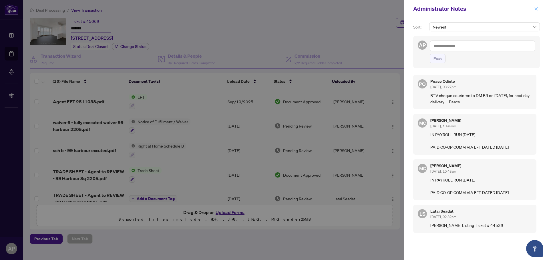
click at [534, 11] on span "button" at bounding box center [536, 8] width 4 height 9
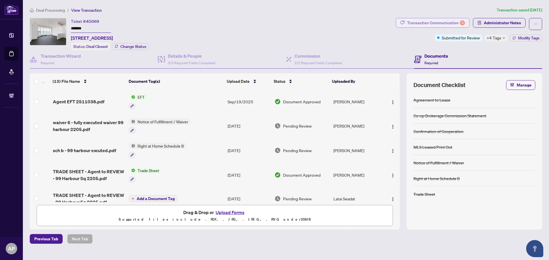
click at [435, 21] on div "Transaction Communication 3" at bounding box center [436, 22] width 58 height 9
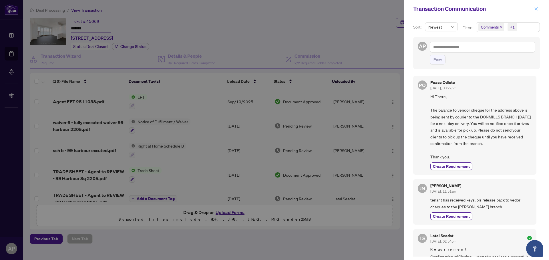
click at [534, 8] on icon "close" at bounding box center [536, 9] width 4 height 4
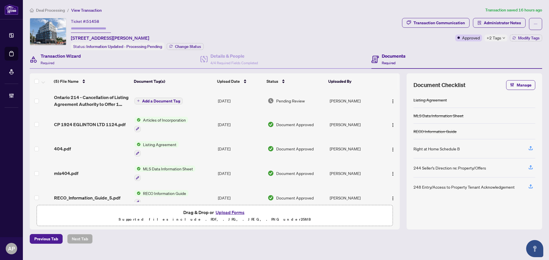
click at [92, 61] on div "Transaction Wizard Required" at bounding box center [115, 59] width 171 height 19
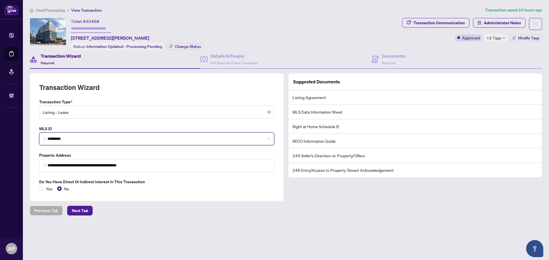
click at [55, 138] on input "*********" at bounding box center [158, 139] width 223 height 6
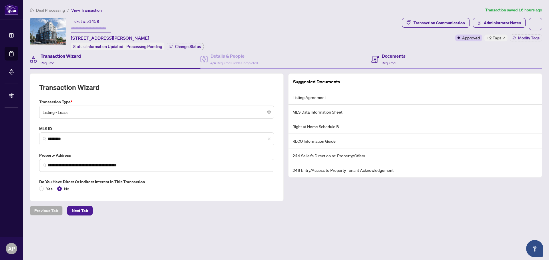
click at [412, 55] on div "Documents Required" at bounding box center [456, 59] width 171 height 19
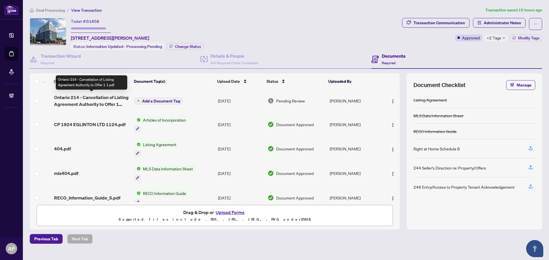
click at [122, 99] on span "Ontario 214 - Cancellation of Listing Agreement Authority to Offer 1 1.pdf" at bounding box center [92, 101] width 76 height 14
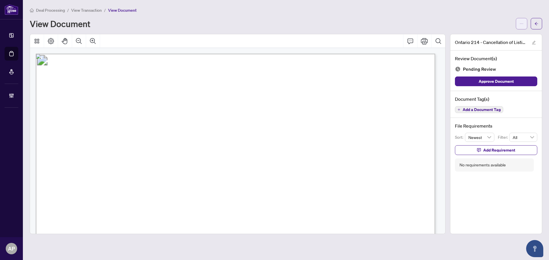
click at [522, 24] on icon "ellipsis" at bounding box center [521, 24] width 4 height 4
click at [505, 38] on span "Download" at bounding box center [500, 36] width 43 height 6
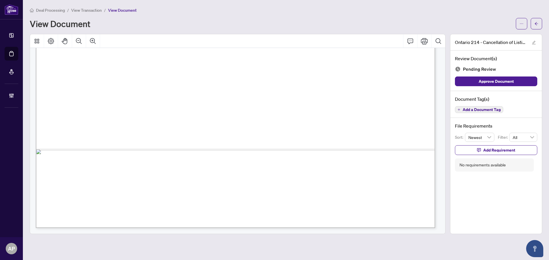
scroll to position [171, 0]
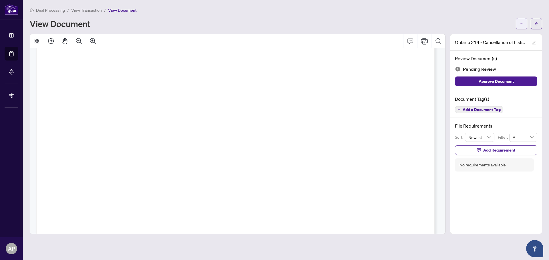
click at [522, 24] on icon "ellipsis" at bounding box center [521, 24] width 4 height 4
drag, startPoint x: 498, startPoint y: 20, endPoint x: 548, endPoint y: 19, distance: 50.0
click at [500, 20] on div "View Document" at bounding box center [271, 23] width 482 height 9
click at [538, 20] on button "button" at bounding box center [535, 23] width 11 height 11
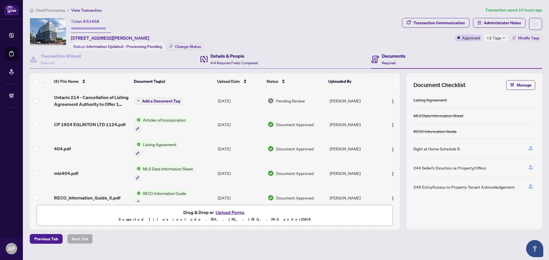
click at [243, 57] on h4 "Details & People" at bounding box center [233, 56] width 47 height 7
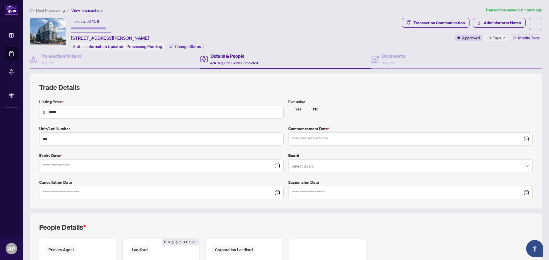
type input "**********"
click at [393, 61] on div "Documents Required" at bounding box center [394, 59] width 24 height 13
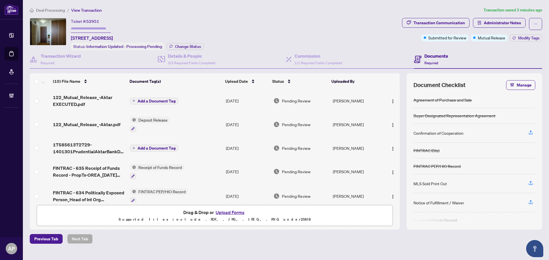
click at [197, 102] on td "Add a Document Tag" at bounding box center [175, 100] width 96 height 23
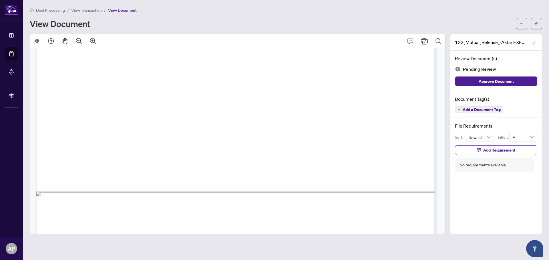
scroll to position [342, 0]
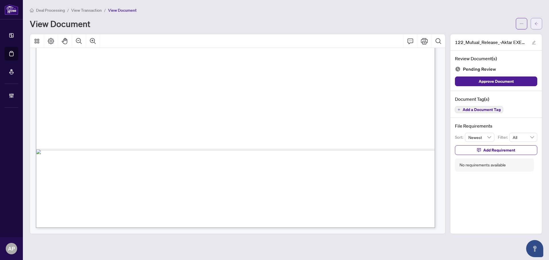
click at [536, 23] on icon "arrow-left" at bounding box center [536, 24] width 4 height 4
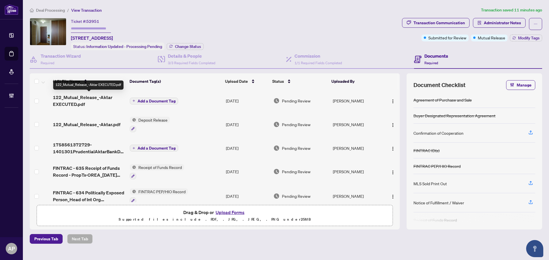
click at [115, 101] on span "122_Mutual_Release_-Aktar EXECUTED.pdf" at bounding box center [89, 101] width 72 height 14
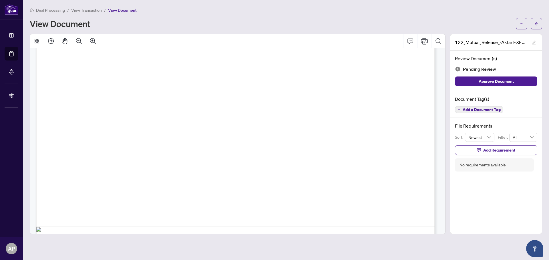
scroll to position [342, 0]
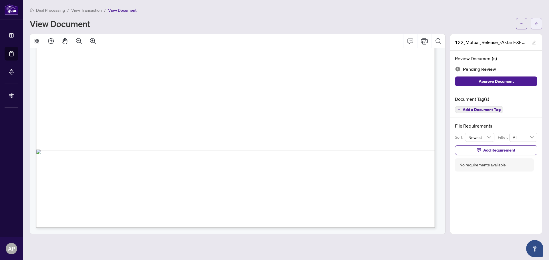
click at [537, 19] on span "button" at bounding box center [536, 23] width 4 height 9
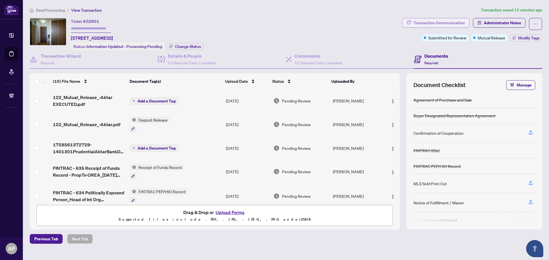
click at [438, 22] on div "Transaction Communication" at bounding box center [438, 22] width 51 height 9
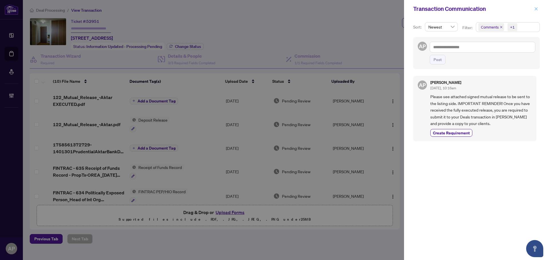
click at [535, 9] on icon "close" at bounding box center [536, 9] width 4 height 4
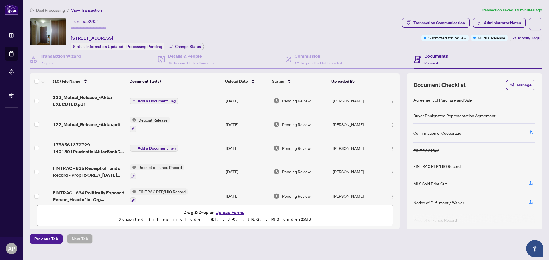
click at [110, 109] on td "122_Mutual_Release_-Aktar EXECUTED.pdf" at bounding box center [89, 100] width 77 height 23
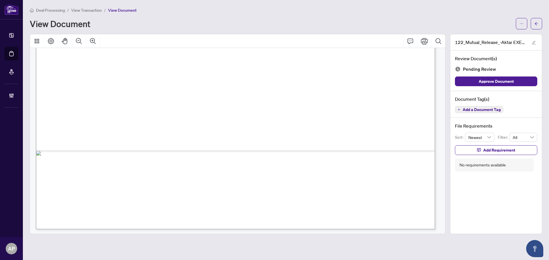
scroll to position [342, 0]
click at [538, 24] on icon "arrow-left" at bounding box center [536, 24] width 4 height 4
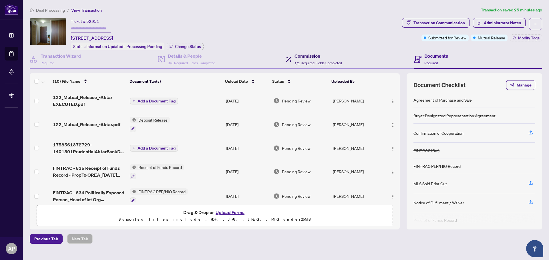
click at [313, 57] on h4 "Commission" at bounding box center [317, 56] width 47 height 7
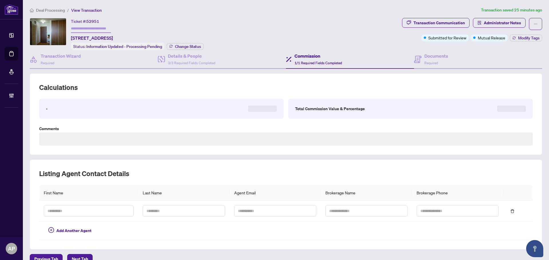
type textarea "**********"
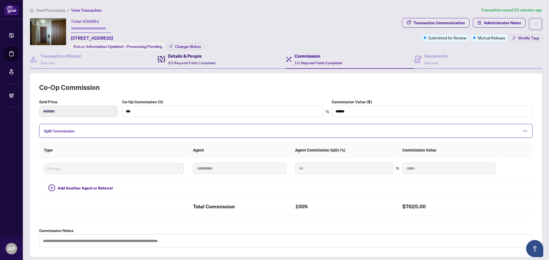
click at [201, 62] on span "3/3 Required Fields Completed" at bounding box center [191, 63] width 47 height 4
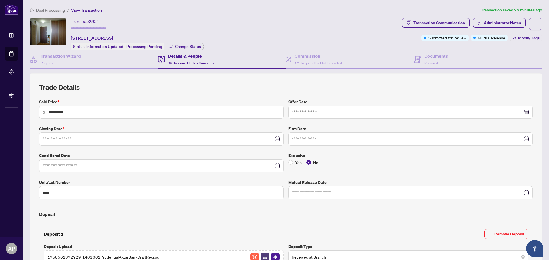
type input "**********"
drag, startPoint x: 420, startPoint y: 56, endPoint x: 423, endPoint y: 52, distance: 4.9
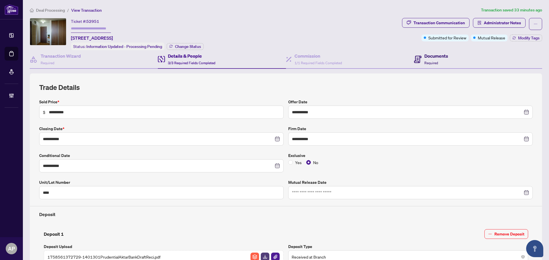
click at [420, 56] on div "Documents Required" at bounding box center [431, 59] width 34 height 13
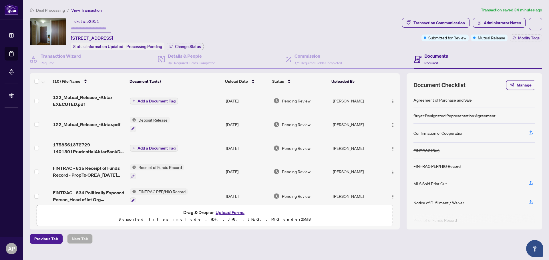
click at [229, 99] on td "[DATE]" at bounding box center [247, 100] width 47 height 23
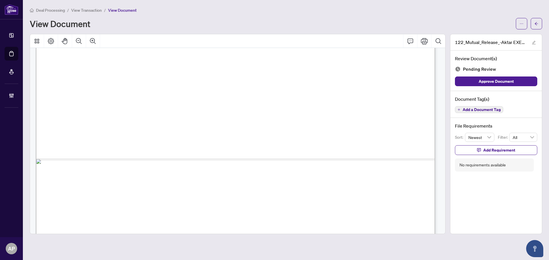
scroll to position [342, 0]
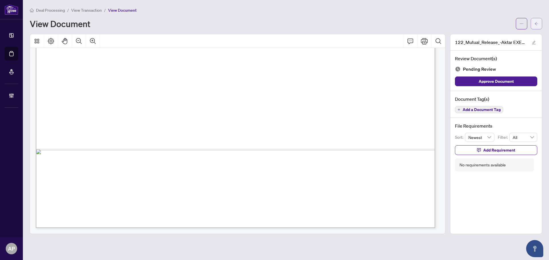
click at [536, 24] on icon "arrow-left" at bounding box center [536, 24] width 4 height 4
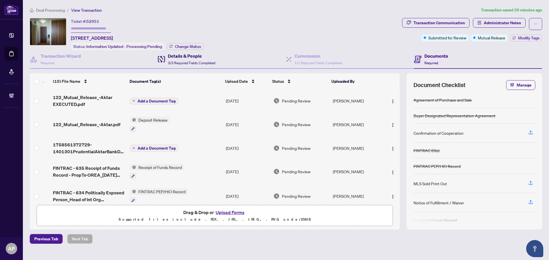
drag, startPoint x: 201, startPoint y: 60, endPoint x: 219, endPoint y: 63, distance: 18.0
click at [200, 60] on div "Details & People 3/3 Required Fields Completed" at bounding box center [191, 59] width 47 height 13
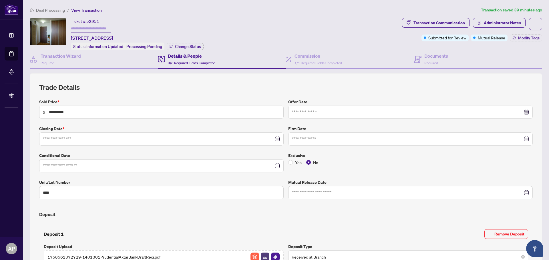
type input "**********"
click at [433, 64] on span "Required" at bounding box center [431, 63] width 14 height 4
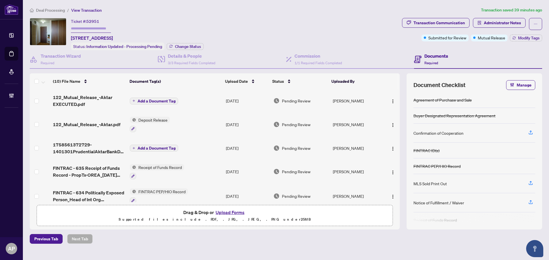
click at [212, 101] on td "Add a Document Tag" at bounding box center [175, 100] width 96 height 23
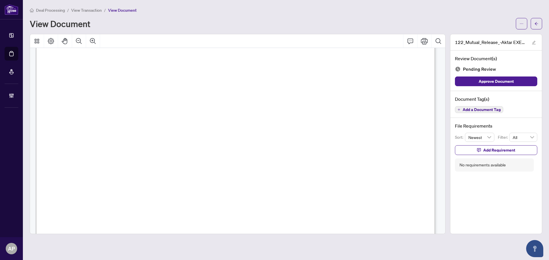
scroll to position [342, 0]
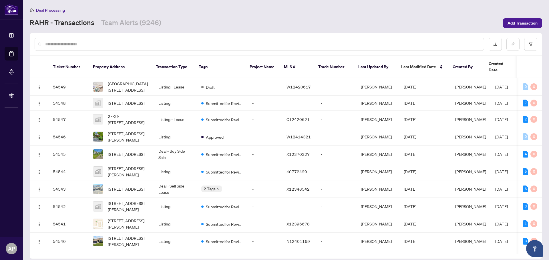
click at [124, 44] on input "text" at bounding box center [262, 44] width 434 height 6
click at [111, 46] on input "text" at bounding box center [262, 44] width 434 height 6
click at [185, 42] on input "text" at bounding box center [262, 44] width 434 height 6
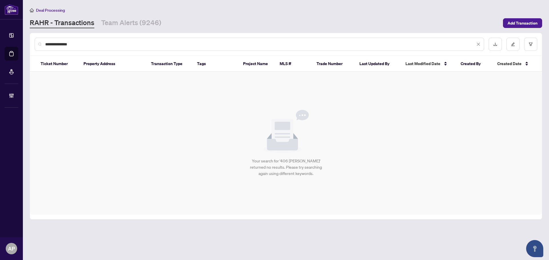
click at [59, 43] on input "**********" at bounding box center [260, 44] width 430 height 6
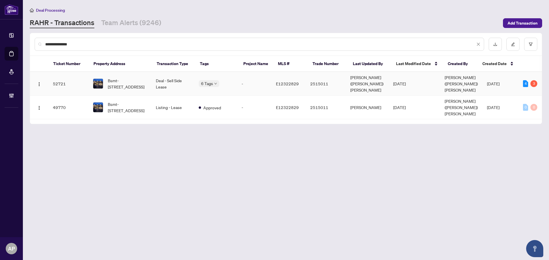
type input "**********"
click at [174, 85] on td "Deal - Sell Side Lease" at bounding box center [172, 84] width 43 height 24
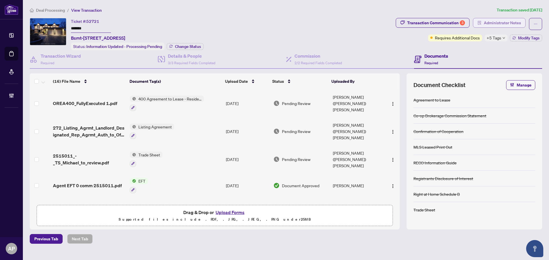
click at [498, 23] on span "Administrator Notes" at bounding box center [502, 22] width 37 height 9
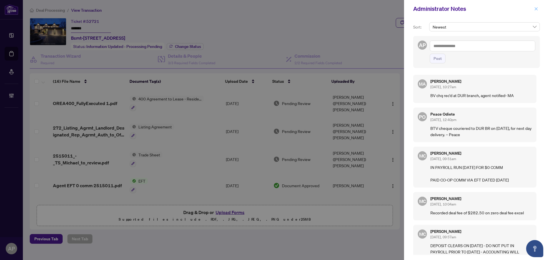
click at [537, 9] on icon "close" at bounding box center [536, 9] width 4 height 4
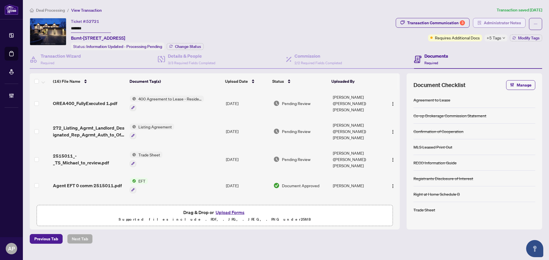
click at [501, 19] on span "Administrator Notes" at bounding box center [502, 22] width 37 height 9
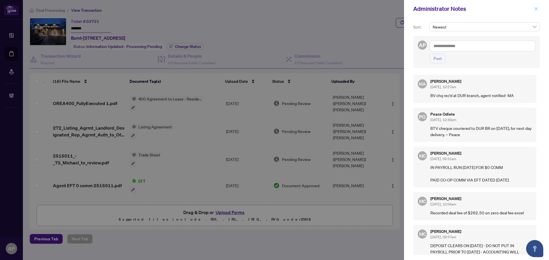
click at [537, 8] on icon "close" at bounding box center [536, 9] width 4 height 4
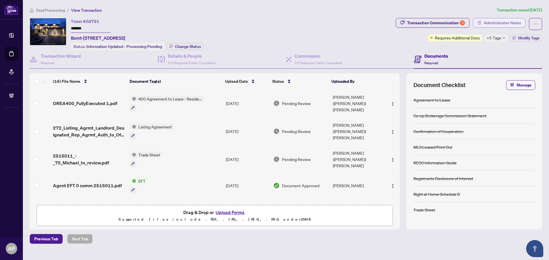
click at [491, 23] on span "Administrator Notes" at bounding box center [502, 22] width 37 height 9
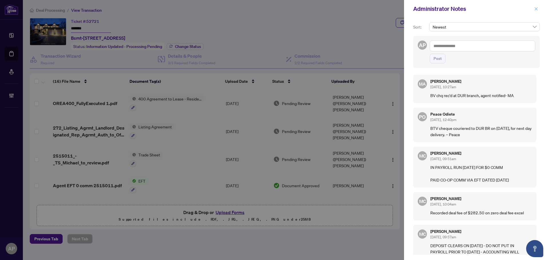
click at [536, 7] on icon "close" at bounding box center [536, 9] width 4 height 4
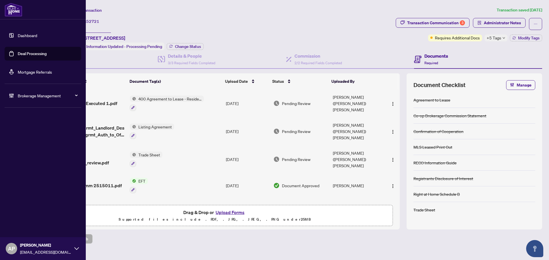
click at [18, 55] on link "Deal Processing" at bounding box center [32, 53] width 29 height 5
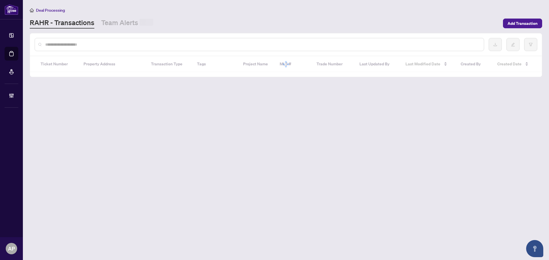
click at [121, 45] on input "text" at bounding box center [262, 44] width 434 height 6
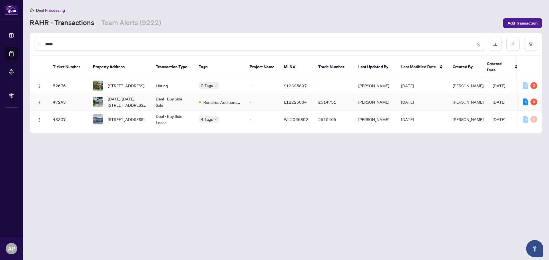
type input "*****"
click at [187, 97] on td "Deal - Buy Side Sale" at bounding box center [172, 101] width 43 height 17
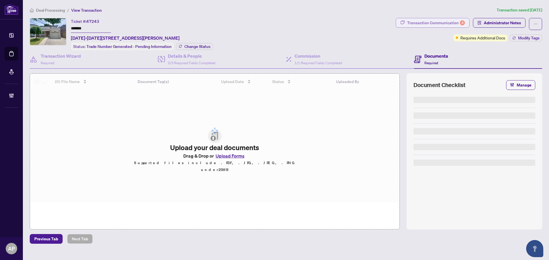
click at [454, 21] on div "Transaction Communication 4" at bounding box center [436, 22] width 58 height 9
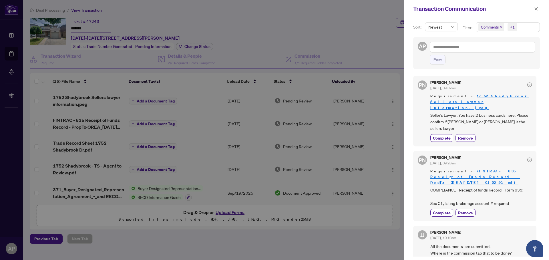
click at [502, 27] on span "Comments" at bounding box center [491, 27] width 26 height 8
click at [500, 27] on icon "close" at bounding box center [501, 27] width 3 height 3
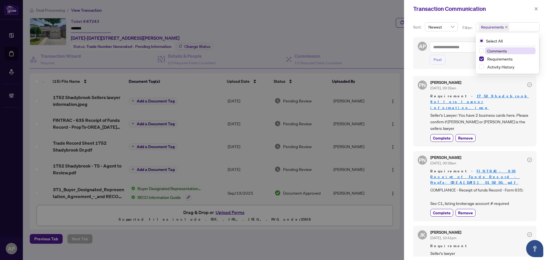
click at [512, 8] on div "Transaction Communication" at bounding box center [472, 9] width 119 height 9
click at [536, 11] on span "button" at bounding box center [536, 8] width 4 height 9
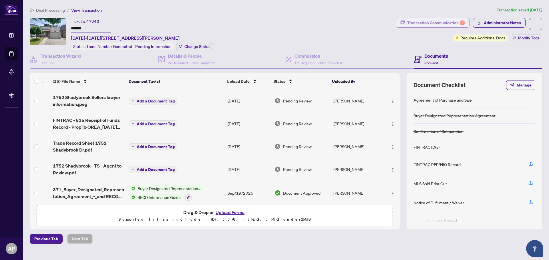
click at [448, 20] on div "Transaction Communication 4" at bounding box center [436, 22] width 58 height 9
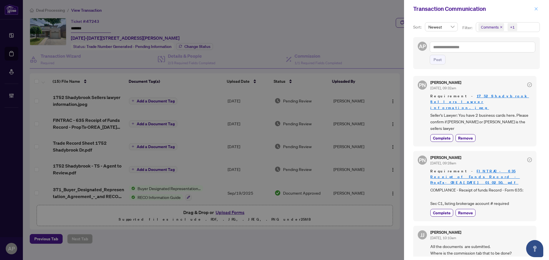
click at [535, 7] on icon "close" at bounding box center [536, 9] width 4 height 4
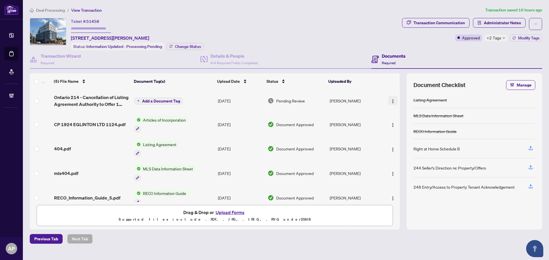
click at [392, 99] on img "button" at bounding box center [392, 101] width 5 height 5
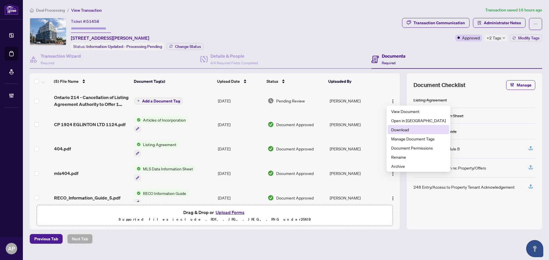
click at [408, 130] on span "Download" at bounding box center [418, 130] width 55 height 6
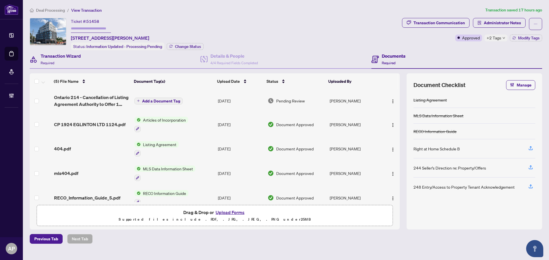
click at [121, 63] on div "Transaction Wizard Required" at bounding box center [115, 59] width 171 height 19
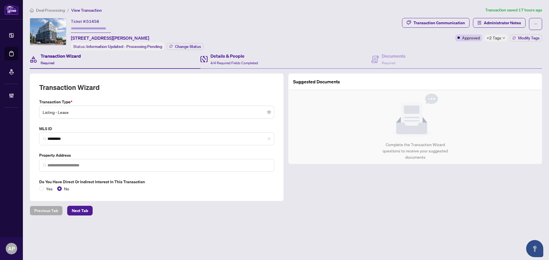
type input "**********"
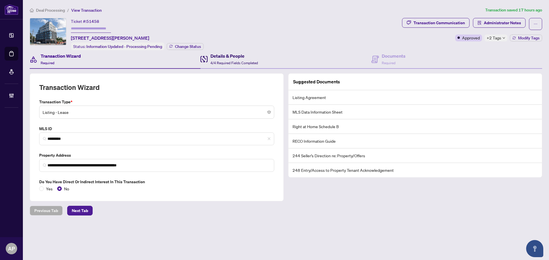
click at [218, 61] on span "4/4 Required Fields Completed" at bounding box center [233, 63] width 47 height 4
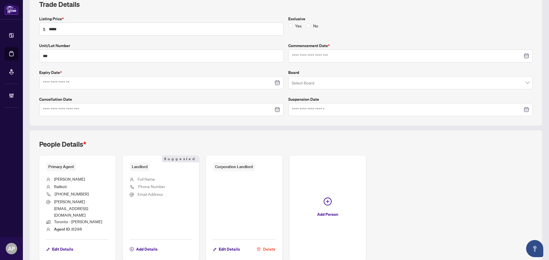
type input "**********"
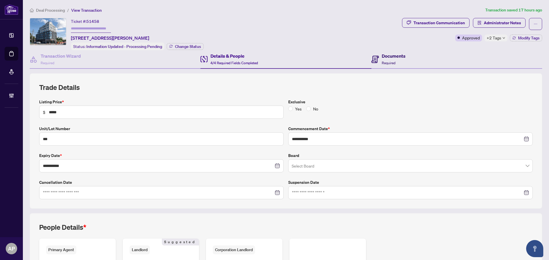
click at [384, 61] on span "Required" at bounding box center [389, 63] width 14 height 4
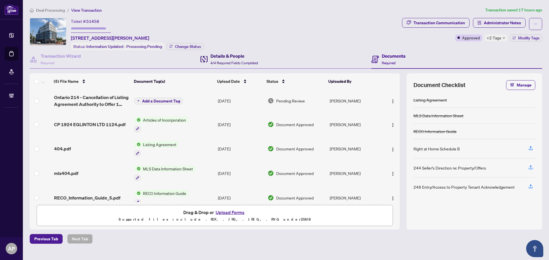
click at [240, 54] on h4 "Details & People" at bounding box center [233, 56] width 47 height 7
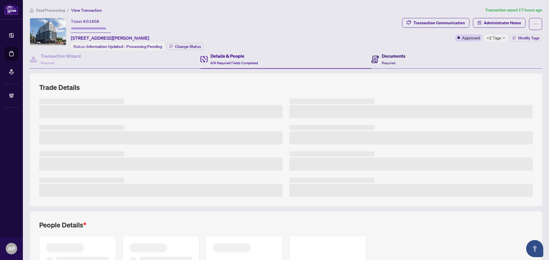
click at [390, 62] on span "Required" at bounding box center [389, 63] width 14 height 4
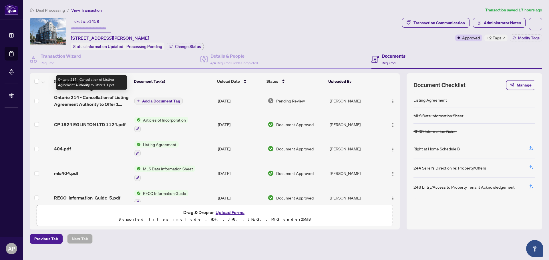
click at [123, 101] on span "Ontario 214 - Cancellation of Listing Agreement Authority to Offer 1 1.pdf" at bounding box center [92, 101] width 76 height 14
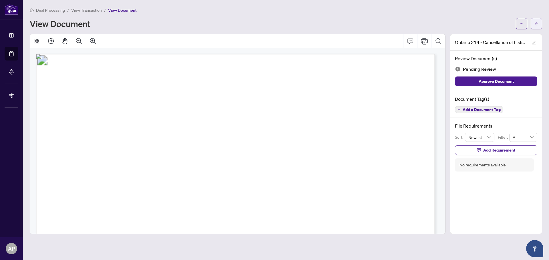
click at [537, 23] on icon "arrow-left" at bounding box center [536, 24] width 4 height 4
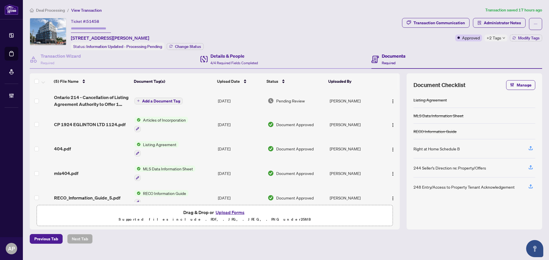
click at [292, 57] on div "Details & People 4/4 Required Fields Completed" at bounding box center [285, 59] width 171 height 19
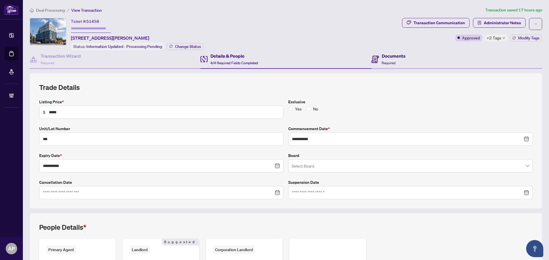
click at [399, 54] on h4 "Documents" at bounding box center [394, 56] width 24 height 7
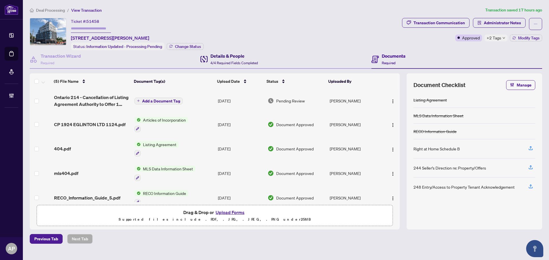
click at [223, 55] on h4 "Details & People" at bounding box center [233, 56] width 47 height 7
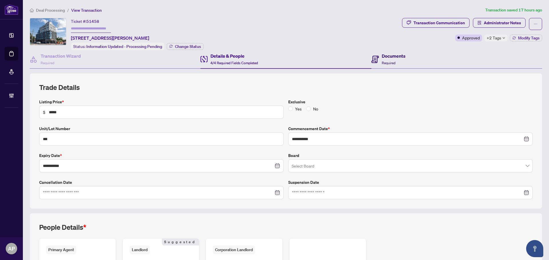
click at [398, 57] on h4 "Documents" at bounding box center [394, 56] width 24 height 7
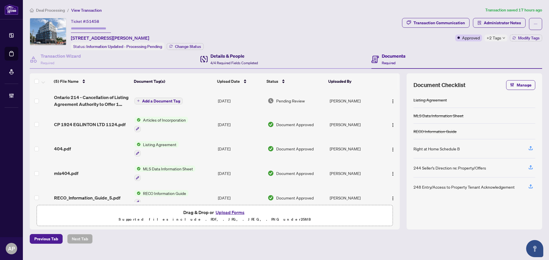
click at [247, 61] on span "4/4 Required Fields Completed" at bounding box center [233, 63] width 47 height 4
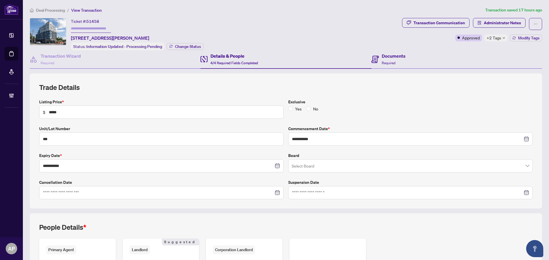
click at [392, 51] on div "Documents Required" at bounding box center [456, 59] width 171 height 19
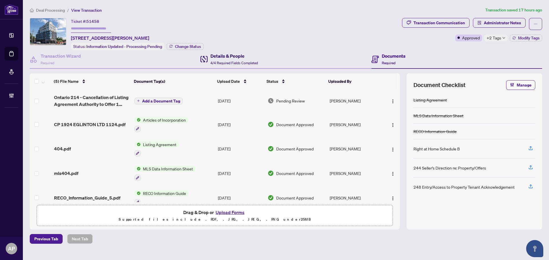
click at [252, 64] on div "Details & People 4/4 Required Fields Completed" at bounding box center [233, 59] width 47 height 13
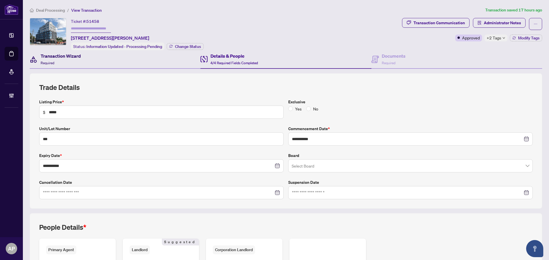
click at [76, 64] on div "Transaction Wizard Required" at bounding box center [61, 59] width 40 height 13
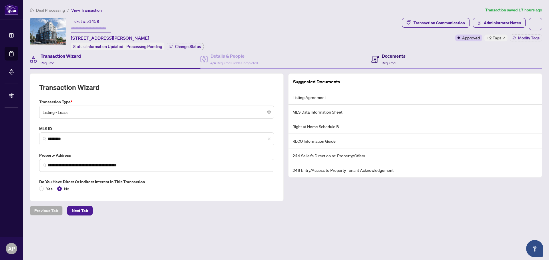
click at [396, 58] on h4 "Documents" at bounding box center [394, 56] width 24 height 7
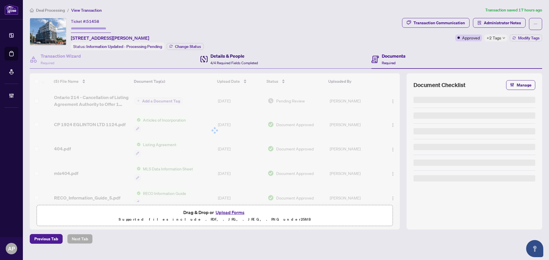
click at [256, 63] on span "4/4 Required Fields Completed" at bounding box center [233, 63] width 47 height 4
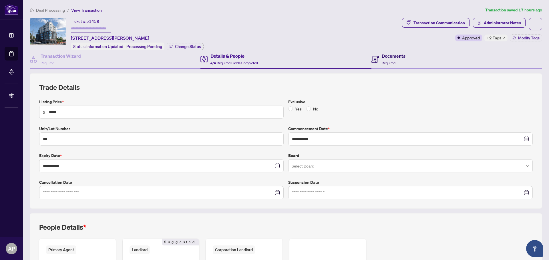
click at [377, 60] on div "Documents Required" at bounding box center [388, 59] width 34 height 13
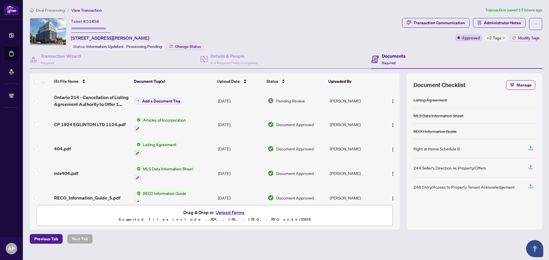
scroll to position [9, 0]
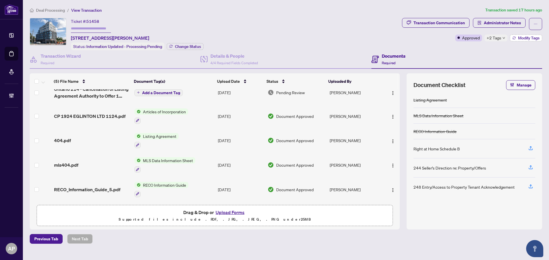
click at [523, 38] on span "Modify Tags" at bounding box center [528, 38] width 21 height 4
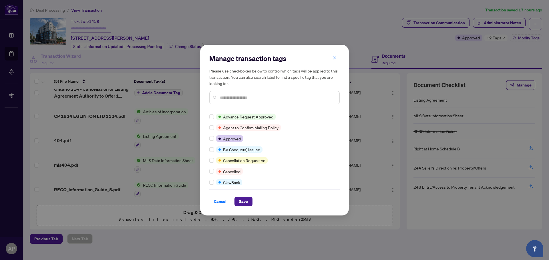
scroll to position [0, 0]
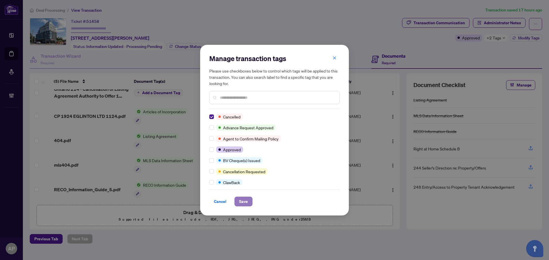
click at [246, 202] on span "Save" at bounding box center [243, 201] width 9 height 9
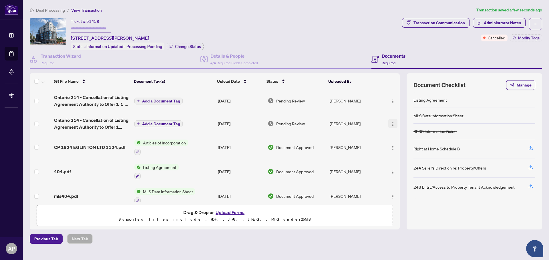
click at [392, 123] on img "button" at bounding box center [392, 124] width 5 height 5
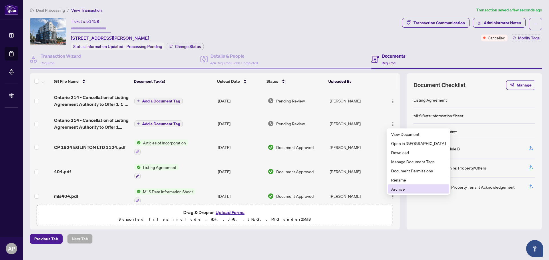
click at [404, 187] on span "Archive" at bounding box center [418, 189] width 55 height 6
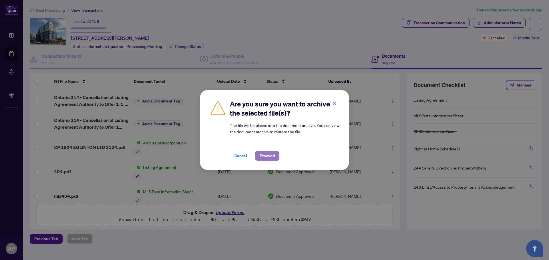
click at [275, 158] on button "Proceed" at bounding box center [267, 156] width 24 height 10
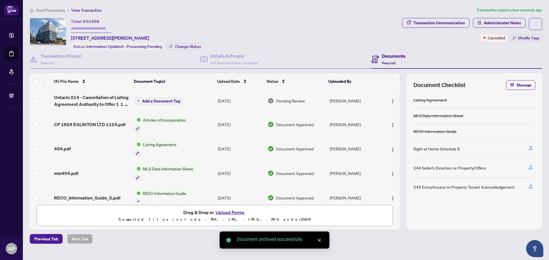
click at [125, 101] on span "Ontario 214 - Cancellation of Listing Agreement Authority to Offer 1 1 1 EXECUT…" at bounding box center [92, 101] width 76 height 14
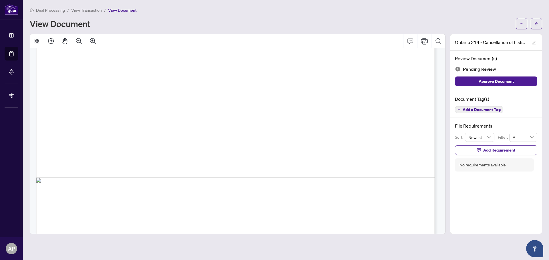
scroll to position [342, 0]
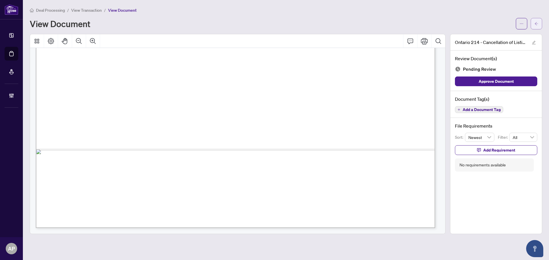
click at [535, 25] on icon "arrow-left" at bounding box center [536, 24] width 4 height 4
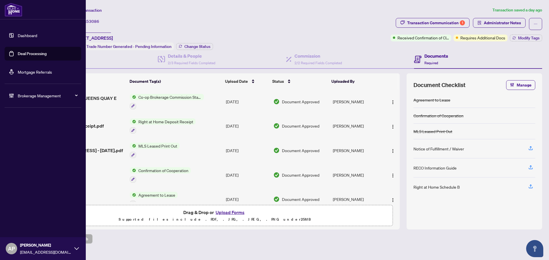
click at [18, 55] on link "Deal Processing" at bounding box center [32, 53] width 29 height 5
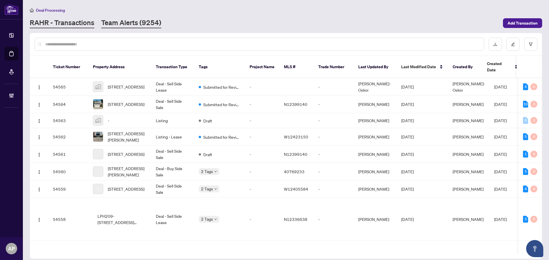
click at [117, 24] on link "Team Alerts (9254)" at bounding box center [131, 23] width 60 height 10
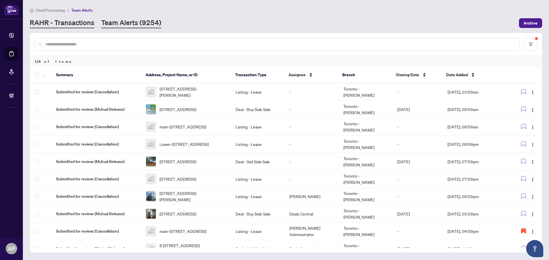
click at [83, 20] on link "RAHR - Transactions" at bounding box center [62, 23] width 65 height 10
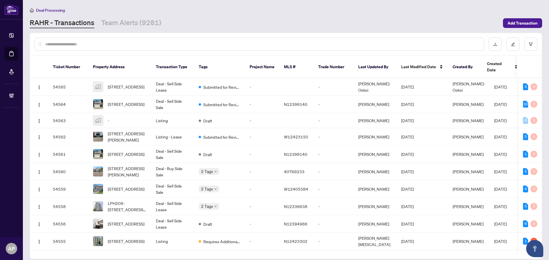
click at [198, 44] on input "text" at bounding box center [262, 44] width 434 height 6
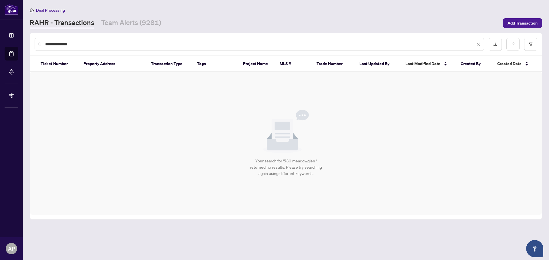
click at [171, 44] on input "**********" at bounding box center [260, 44] width 430 height 6
type input "**********"
click at [518, 21] on span "Add Transaction" at bounding box center [522, 23] width 30 height 9
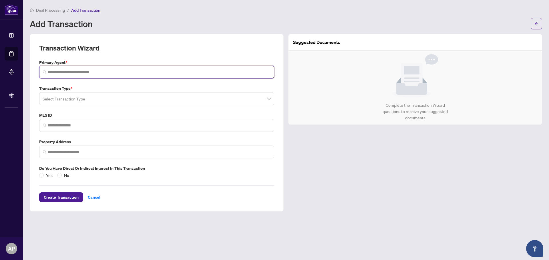
click at [103, 72] on input "search" at bounding box center [158, 72] width 223 height 6
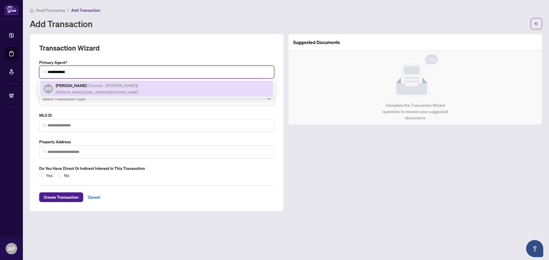
click at [120, 83] on div "RR [PERSON_NAME] ( Toronto - [PERSON_NAME] ) [PERSON_NAME][EMAIL_ADDRESS][DOMAI…" at bounding box center [157, 88] width 226 height 13
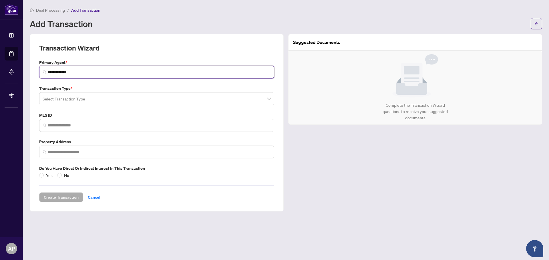
type input "**********"
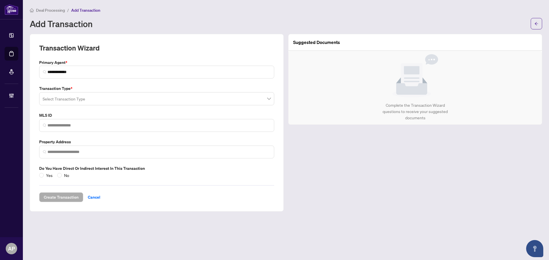
click at [89, 97] on input "search" at bounding box center [154, 99] width 223 height 13
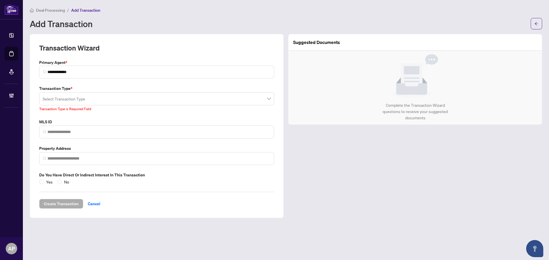
click at [85, 101] on input "search" at bounding box center [154, 99] width 223 height 13
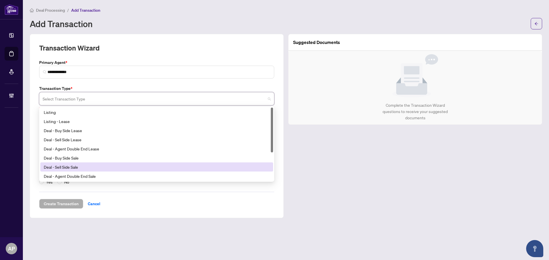
click at [79, 165] on div "Deal - Sell Side Sale" at bounding box center [157, 167] width 226 height 6
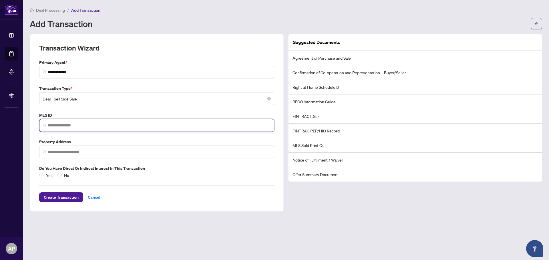
click at [93, 124] on input "search" at bounding box center [158, 126] width 223 height 6
paste input "*********"
type input "*********"
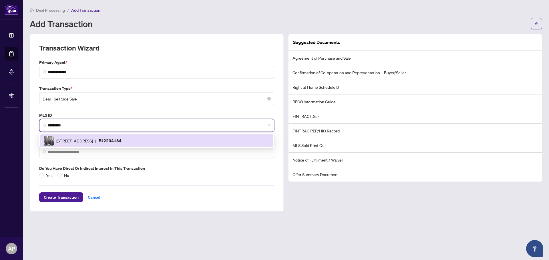
click at [93, 141] on span "[STREET_ADDRESS]" at bounding box center [74, 141] width 37 height 6
type input "**********"
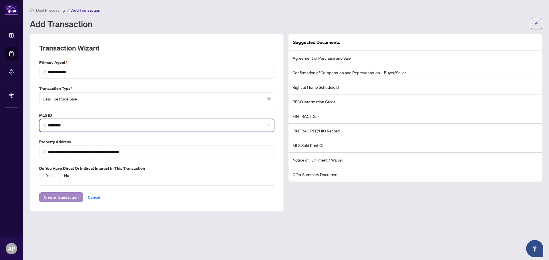
type input "*********"
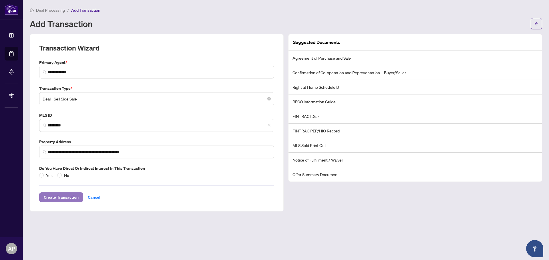
click at [76, 193] on span "Create Transaction" at bounding box center [61, 197] width 35 height 9
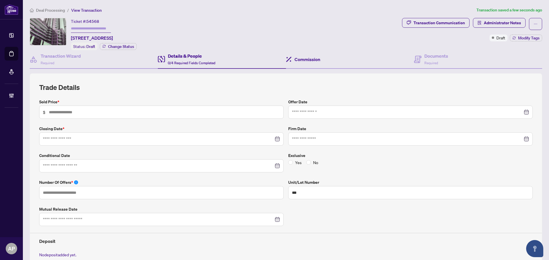
click at [321, 63] on div "Commission" at bounding box center [350, 59] width 128 height 19
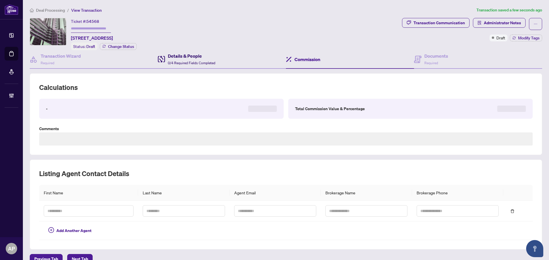
click at [209, 63] on span "0/4 Required Fields Completed" at bounding box center [191, 63] width 47 height 4
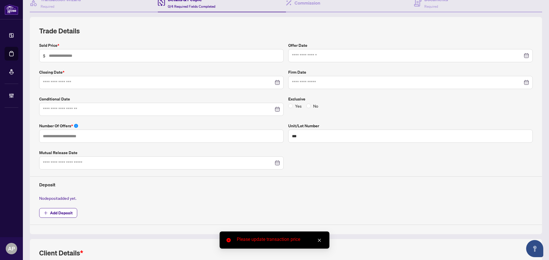
scroll to position [57, 0]
click at [65, 212] on span "Add Deposit" at bounding box center [61, 212] width 23 height 9
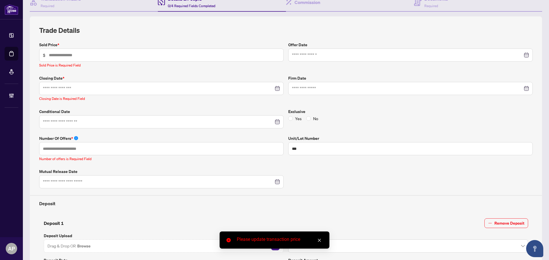
scroll to position [197, 0]
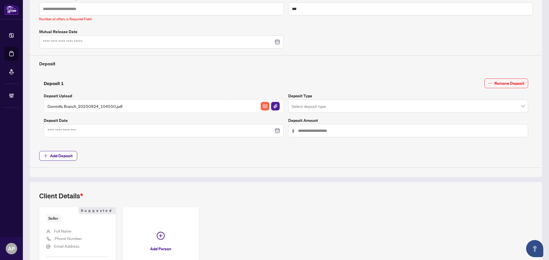
click at [321, 108] on input "search" at bounding box center [406, 107] width 228 height 13
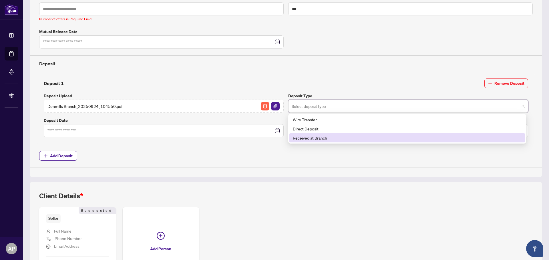
click at [315, 137] on div "Received at Branch" at bounding box center [407, 138] width 229 height 6
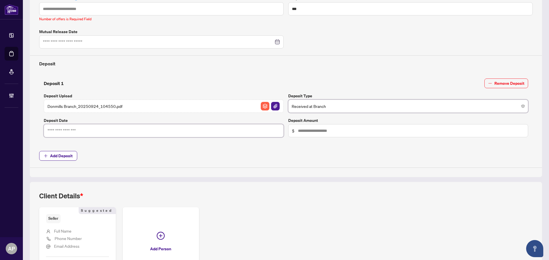
click at [232, 131] on input at bounding box center [160, 131] width 226 height 6
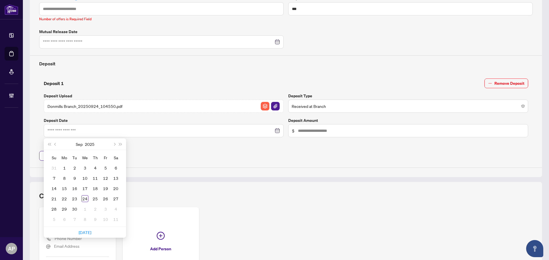
click at [125, 162] on div "Su Mo Tu We Th Fr Sa 31 1 2 3 4 5 6 7 8 9 10 11 12 13 14 15 16 17 18 19 20 21 2…" at bounding box center [85, 188] width 82 height 77
type input "**********"
click at [86, 198] on div "24" at bounding box center [84, 198] width 7 height 7
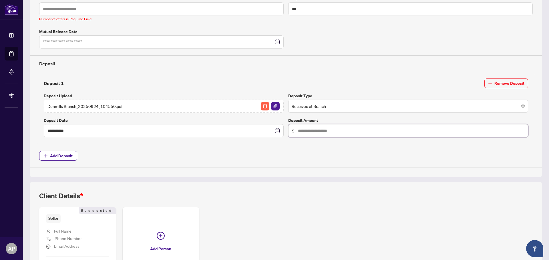
click at [318, 129] on input "text" at bounding box center [411, 131] width 226 height 6
click at [309, 131] on input "text" at bounding box center [411, 131] width 226 height 6
type input "*****"
click at [326, 63] on h4 "Deposit" at bounding box center [285, 63] width 493 height 7
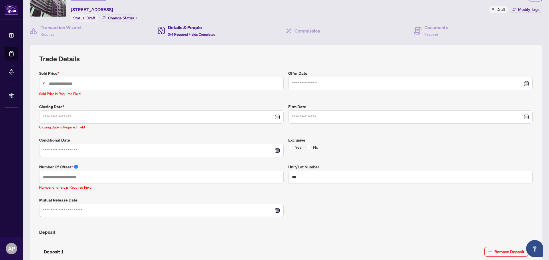
scroll to position [0, 0]
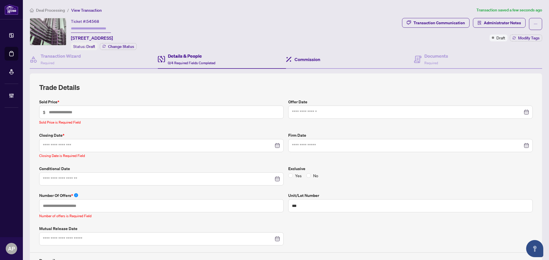
click at [325, 62] on div "Commission" at bounding box center [350, 59] width 128 height 19
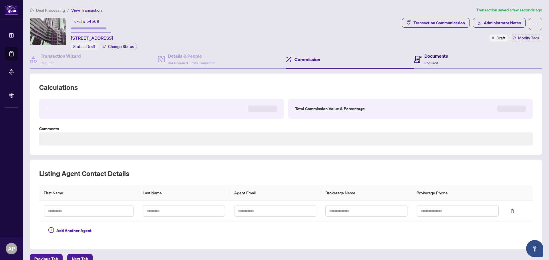
click at [420, 57] on div "Documents Required" at bounding box center [431, 59] width 34 height 13
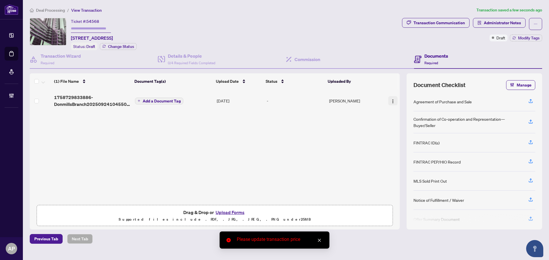
click at [391, 101] on img "button" at bounding box center [392, 101] width 5 height 5
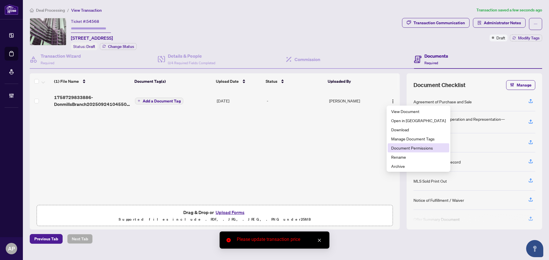
click at [402, 151] on span "Document Permissions" at bounding box center [418, 148] width 55 height 6
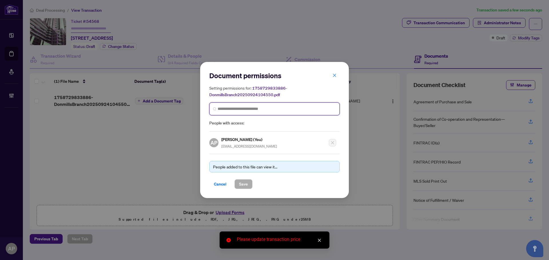
click at [247, 109] on input "search" at bounding box center [277, 109] width 118 height 6
type input "*******"
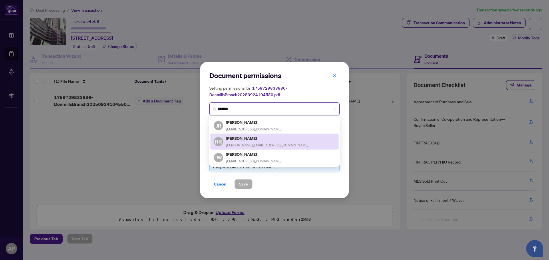
click at [262, 145] on div "RR Russell Rosos russ@rososinc.com" at bounding box center [274, 141] width 121 height 13
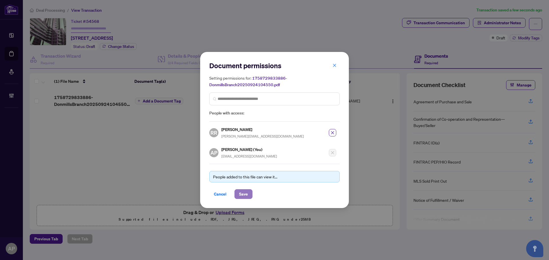
click at [244, 193] on span "Save" at bounding box center [243, 194] width 9 height 9
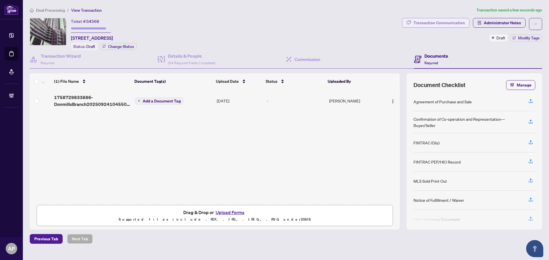
click at [441, 24] on div "Transaction Communication" at bounding box center [438, 22] width 51 height 9
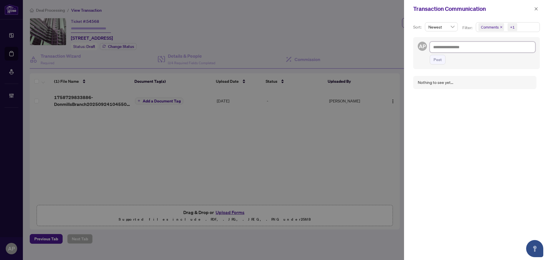
click at [475, 50] on textarea at bounding box center [482, 47] width 105 height 11
paste textarea "**********"
type textarea "**********"
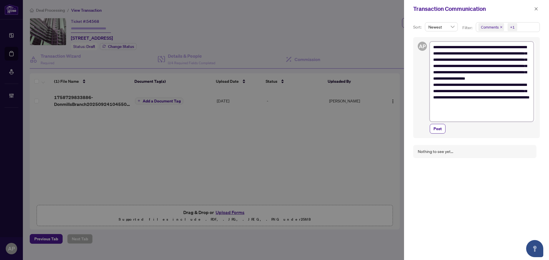
drag, startPoint x: 493, startPoint y: 47, endPoint x: 462, endPoint y: 47, distance: 31.2
click at [460, 47] on textarea "**********" at bounding box center [482, 82] width 104 height 80
type textarea "**********"
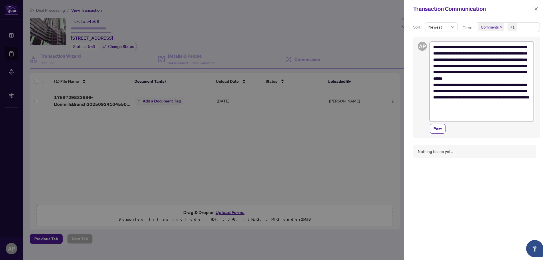
type textarea "**********"
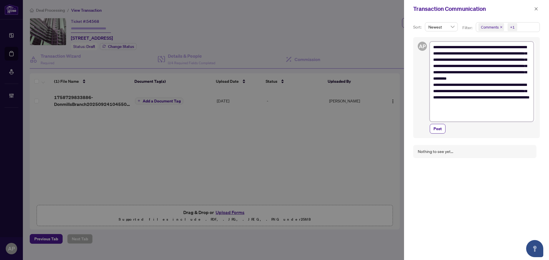
type textarea "**********"
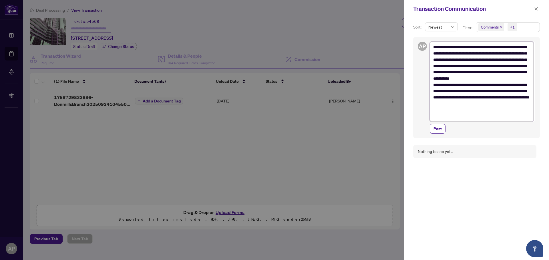
type textarea "**********"
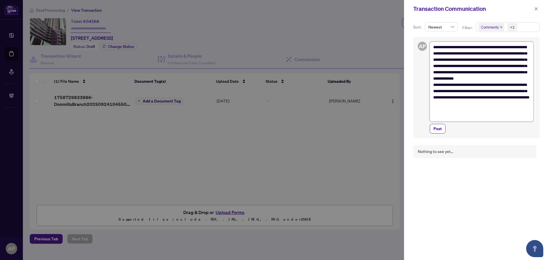
type textarea "**********"
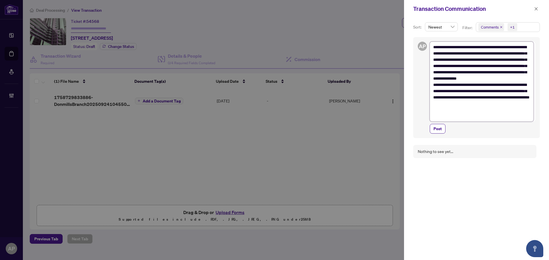
type textarea "**********"
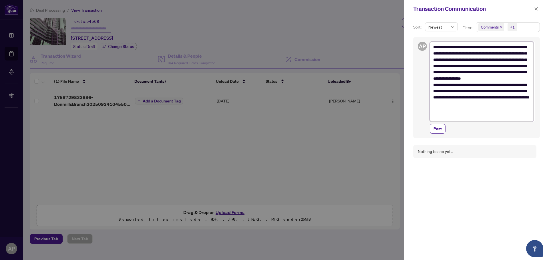
type textarea "**********"
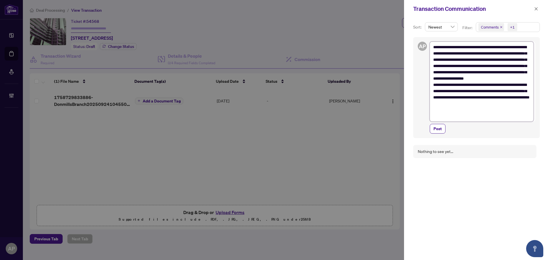
type textarea "**********"
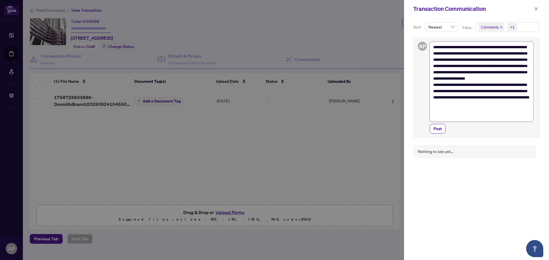
type textarea "**********"
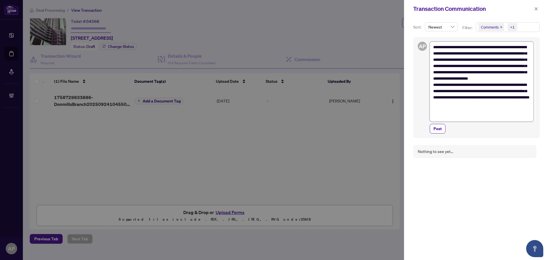
type textarea "**********"
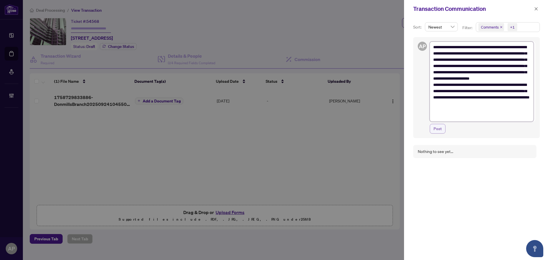
type textarea "**********"
click at [442, 128] on button "Post" at bounding box center [438, 129] width 16 height 10
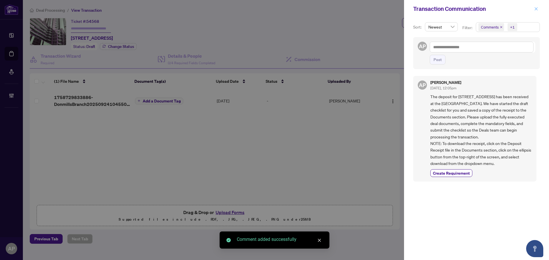
click at [537, 7] on icon "close" at bounding box center [536, 9] width 4 height 4
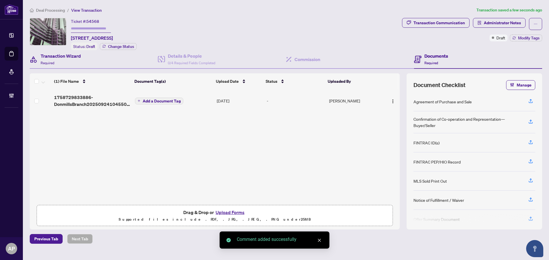
click at [109, 60] on div "Transaction Wizard Required" at bounding box center [94, 59] width 128 height 19
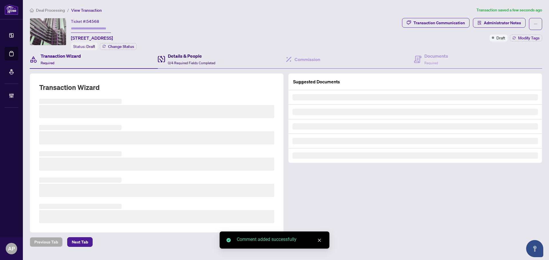
drag, startPoint x: 167, startPoint y: 60, endPoint x: 199, endPoint y: 62, distance: 31.5
click at [168, 60] on div "Details & People 0/4 Required Fields Completed" at bounding box center [186, 59] width 57 height 13
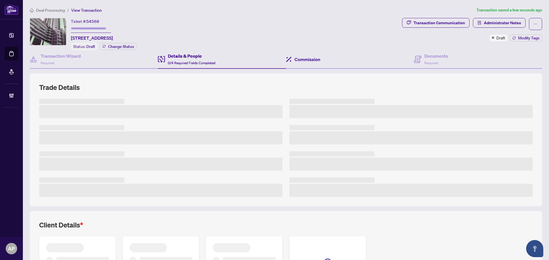
drag, startPoint x: 297, startPoint y: 62, endPoint x: 307, endPoint y: 62, distance: 10.6
click at [297, 62] on div "Commission" at bounding box center [350, 59] width 128 height 19
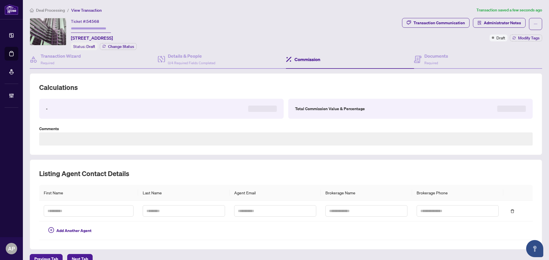
type textarea "**********"
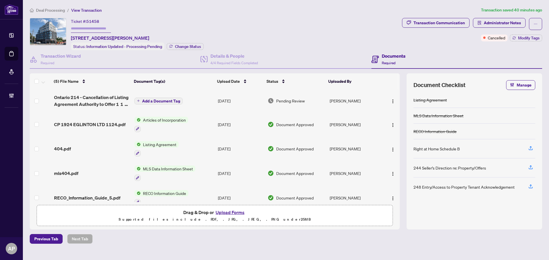
click at [162, 100] on span "Add a Document Tag" at bounding box center [161, 101] width 38 height 4
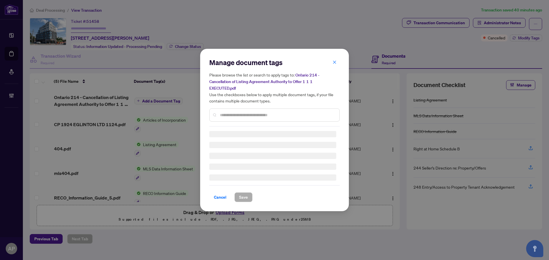
click at [253, 113] on div "Manage document tags Please browse the list or search to apply tags to: Ontario…" at bounding box center [274, 92] width 130 height 69
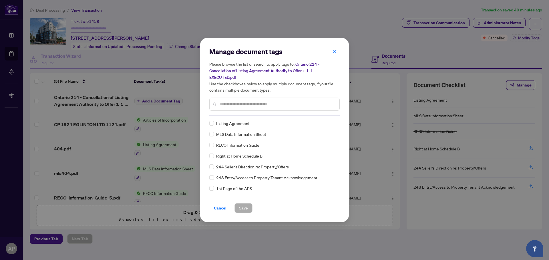
click at [256, 104] on input "text" at bounding box center [277, 104] width 115 height 6
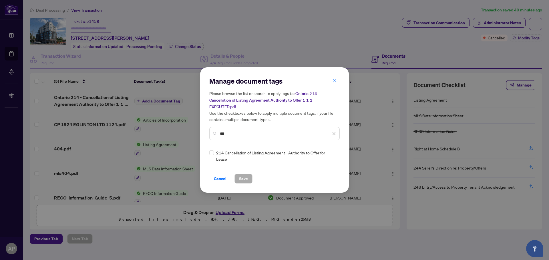
type input "***"
click at [328, 155] on img at bounding box center [328, 156] width 6 height 6
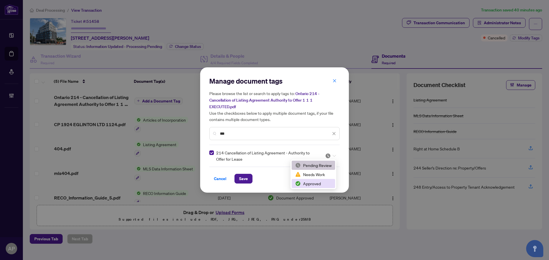
click at [321, 181] on div "Approved" at bounding box center [313, 184] width 37 height 6
click at [244, 179] on span "Save" at bounding box center [243, 178] width 9 height 9
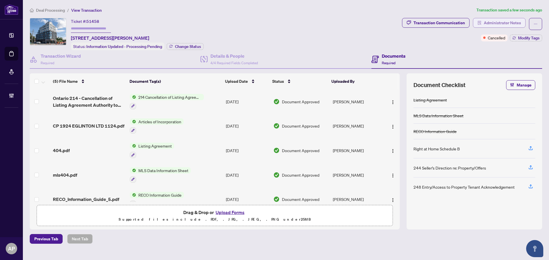
click at [490, 24] on span "Administrator Notes" at bounding box center [502, 22] width 37 height 9
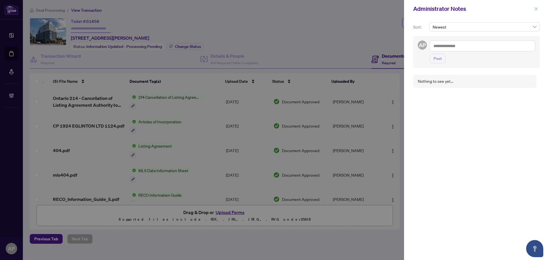
click at [536, 10] on icon "close" at bounding box center [536, 9] width 4 height 4
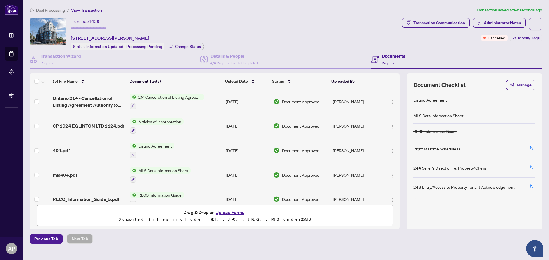
click at [460, 27] on div "Transaction Communication" at bounding box center [438, 22] width 51 height 9
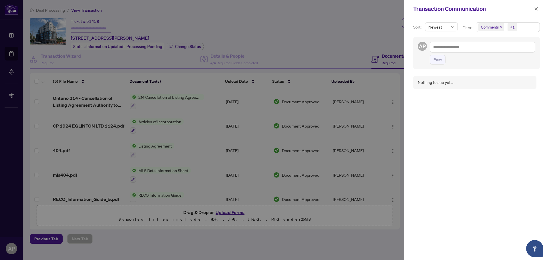
click at [472, 53] on div "Post" at bounding box center [482, 53] width 105 height 23
click at [463, 47] on textarea at bounding box center [482, 47] width 105 height 11
paste textarea "**********"
type textarea "**********"
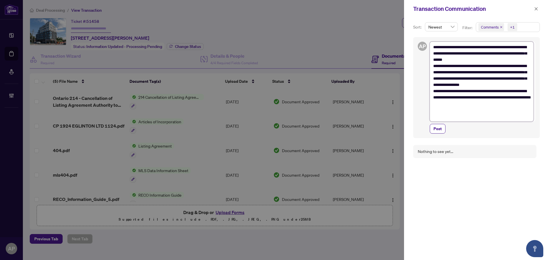
click at [502, 59] on textarea "**********" at bounding box center [482, 82] width 104 height 80
type textarea "**********"
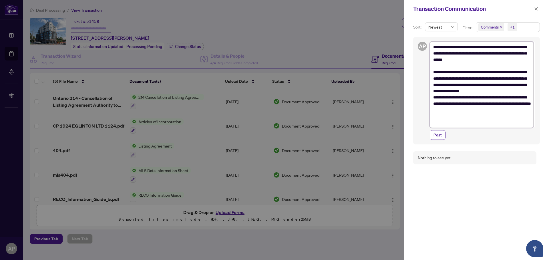
click at [500, 96] on textarea "**********" at bounding box center [482, 85] width 104 height 86
type textarea "**********"
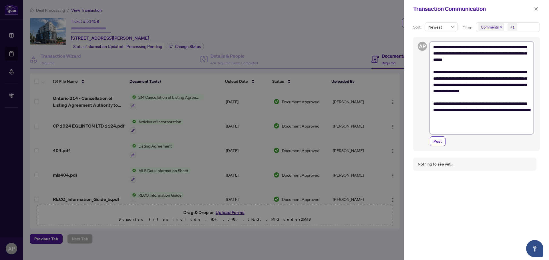
click at [492, 103] on textarea "**********" at bounding box center [482, 88] width 104 height 93
click at [492, 66] on textarea "**********" at bounding box center [482, 88] width 104 height 93
click at [492, 106] on textarea "**********" at bounding box center [482, 88] width 104 height 93
type textarea "**********"
click at [440, 141] on span "Post" at bounding box center [437, 141] width 8 height 9
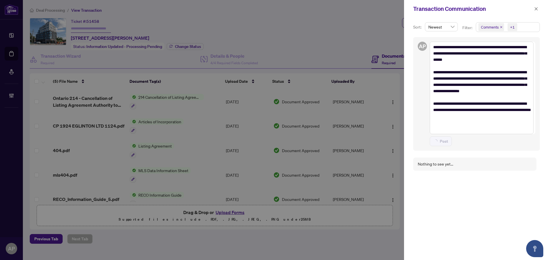
type textarea "**********"
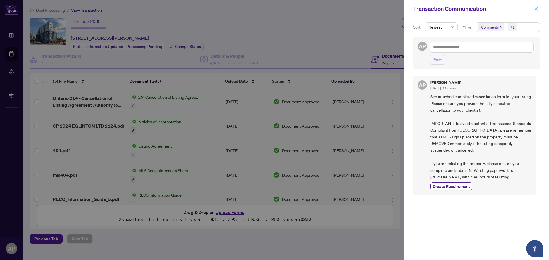
click at [538, 10] on button "button" at bounding box center [535, 8] width 7 height 7
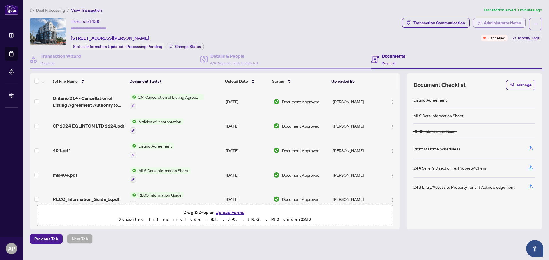
click at [508, 21] on span "Administrator Notes" at bounding box center [502, 22] width 37 height 9
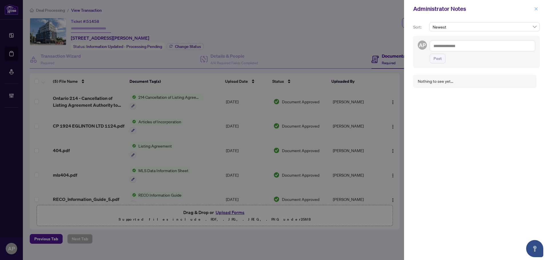
click at [534, 9] on button "button" at bounding box center [535, 8] width 7 height 7
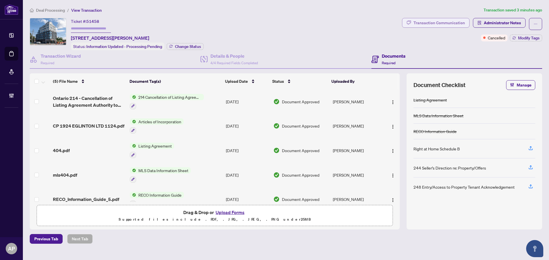
click at [434, 23] on div "Transaction Communication" at bounding box center [438, 22] width 51 height 9
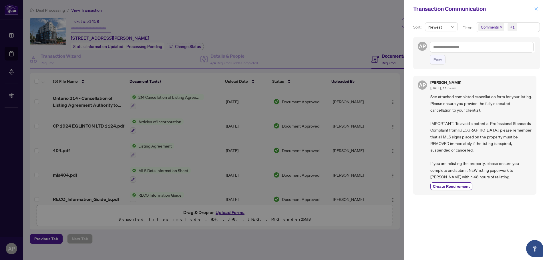
click at [538, 9] on button "button" at bounding box center [535, 8] width 7 height 7
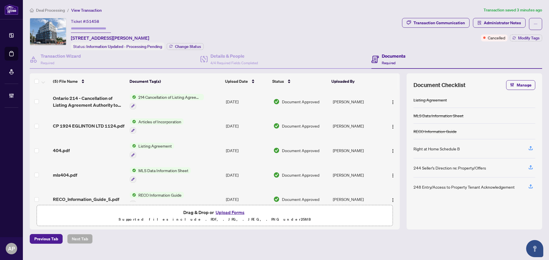
click at [224, 101] on td "Sep/24/2025" at bounding box center [247, 101] width 47 height 25
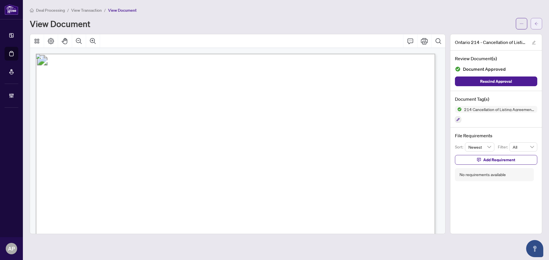
click at [535, 26] on span "button" at bounding box center [536, 23] width 4 height 9
